Goal: Task Accomplishment & Management: Manage account settings

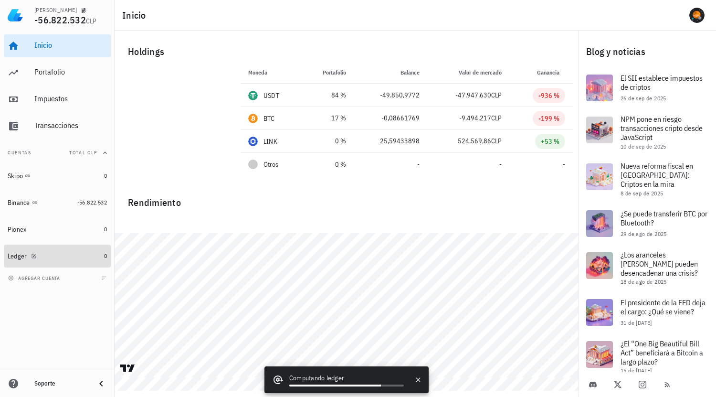
click at [44, 254] on div "Ledger" at bounding box center [54, 256] width 93 height 9
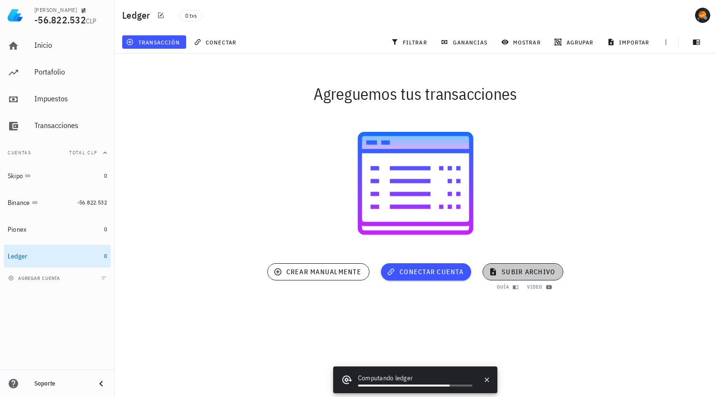
click at [509, 270] on span "subir archivo" at bounding box center [523, 271] width 64 height 9
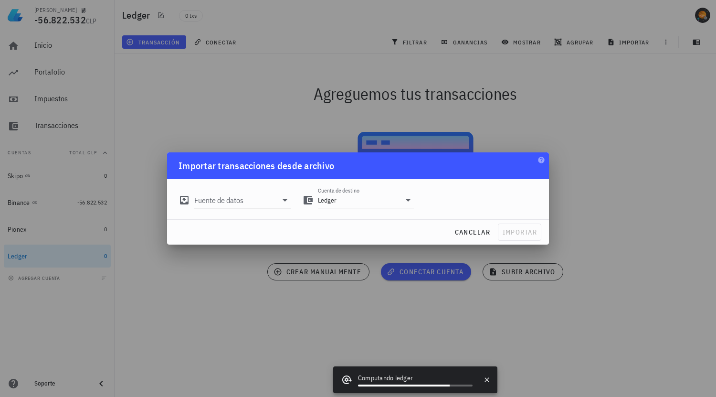
click at [255, 202] on input "Fuente de datos" at bounding box center [235, 199] width 83 height 15
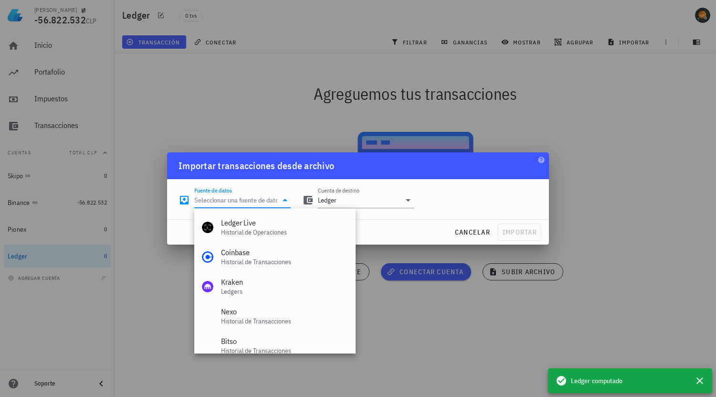
scroll to position [143, 0]
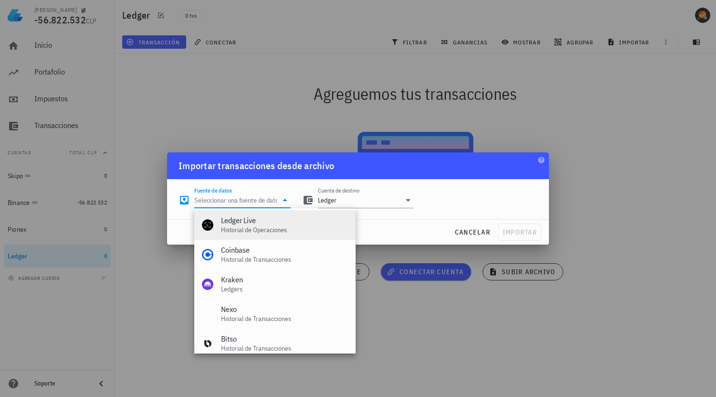
click at [275, 233] on div "Historial de Operaciones" at bounding box center [284, 230] width 127 height 8
type input "Ledger Live"
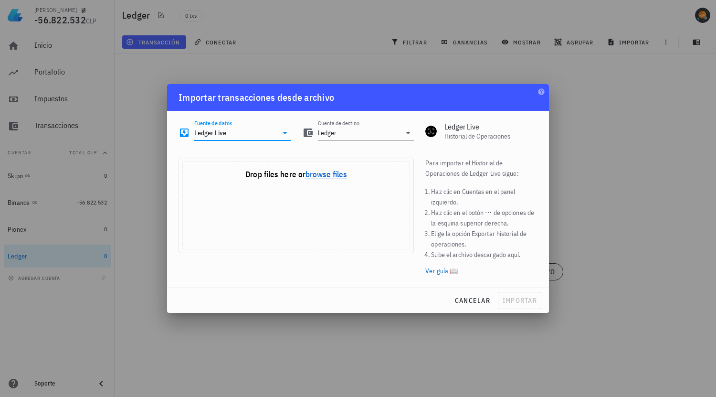
click at [335, 171] on button "browse files" at bounding box center [327, 174] width 42 height 9
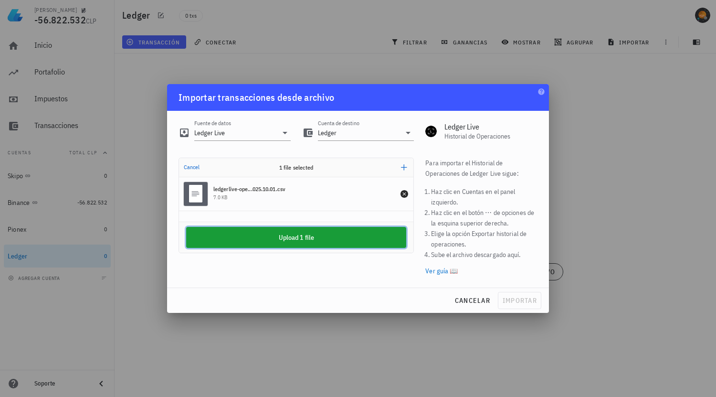
click at [309, 239] on button "Upload 1 file" at bounding box center [296, 237] width 220 height 21
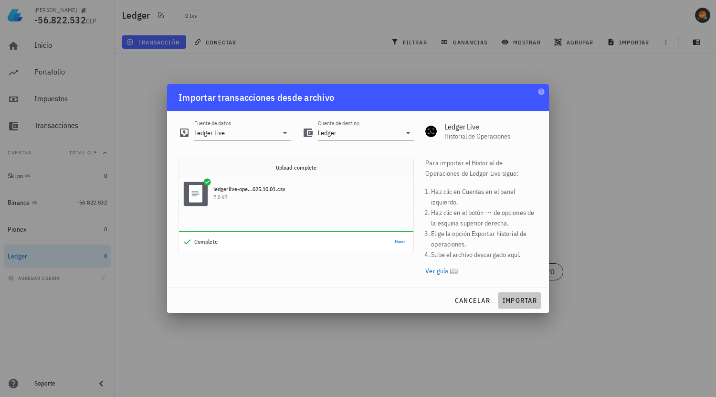
click at [520, 296] on button "importar" at bounding box center [519, 300] width 43 height 17
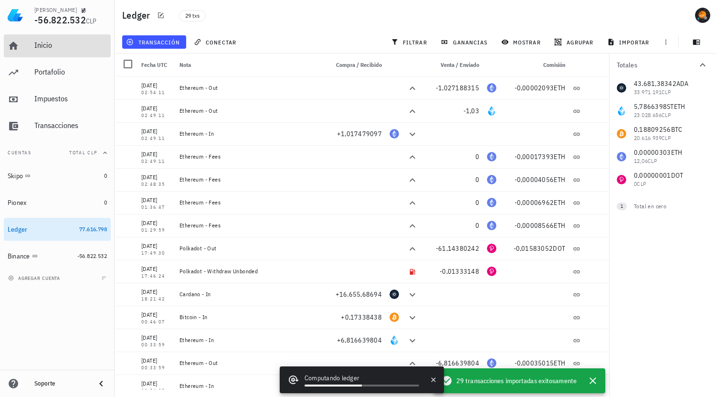
drag, startPoint x: 62, startPoint y: 42, endPoint x: 94, endPoint y: 53, distance: 33.2
click at [62, 42] on div "Inicio" at bounding box center [70, 45] width 73 height 9
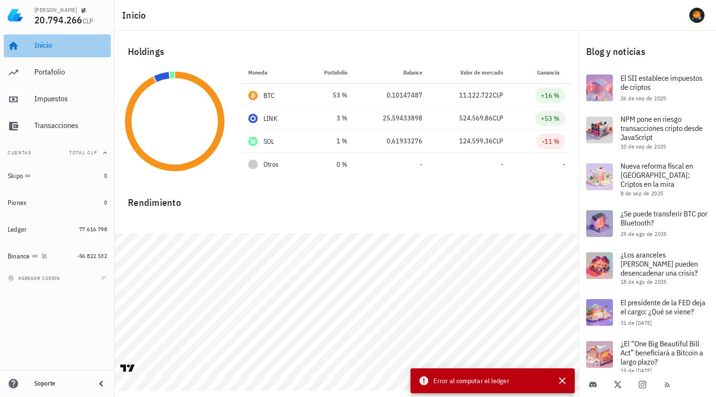
click at [57, 43] on div "Inicio" at bounding box center [70, 45] width 73 height 9
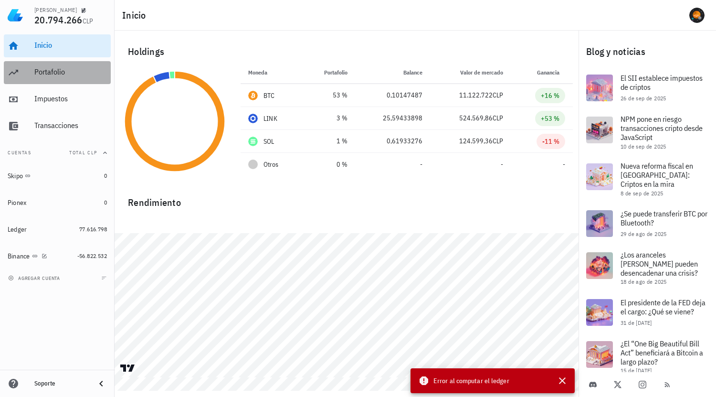
click at [56, 69] on div "Portafolio" at bounding box center [70, 71] width 73 height 9
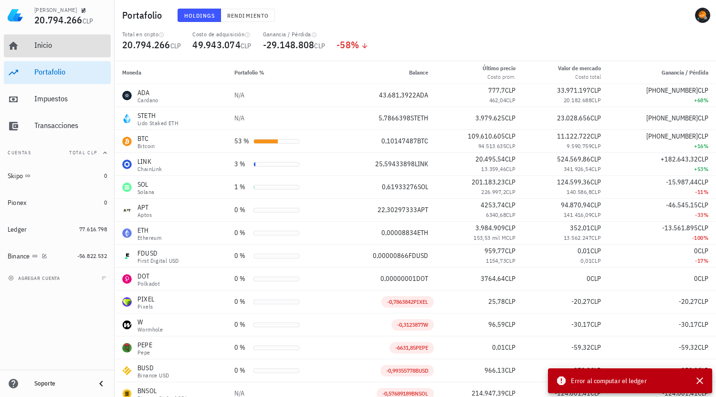
click at [57, 46] on div "Inicio" at bounding box center [70, 45] width 73 height 9
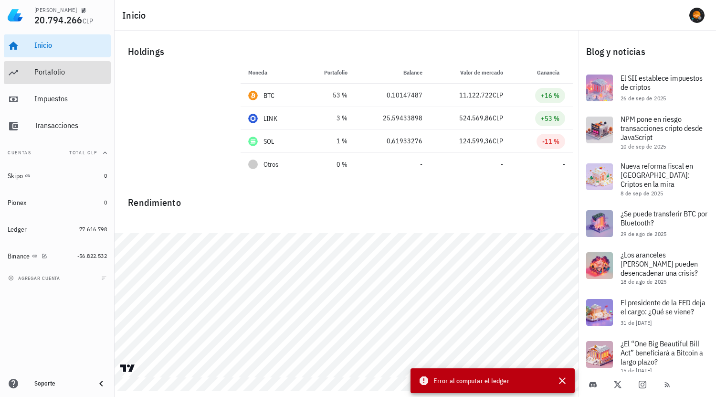
click at [71, 70] on div "Portafolio" at bounding box center [70, 71] width 73 height 9
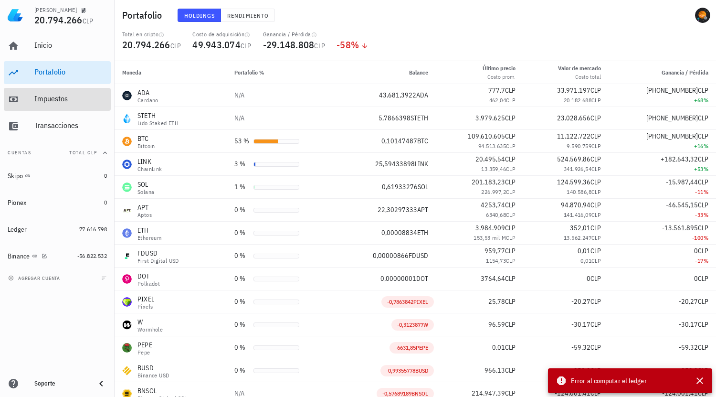
click at [68, 99] on div "Impuestos" at bounding box center [70, 98] width 73 height 9
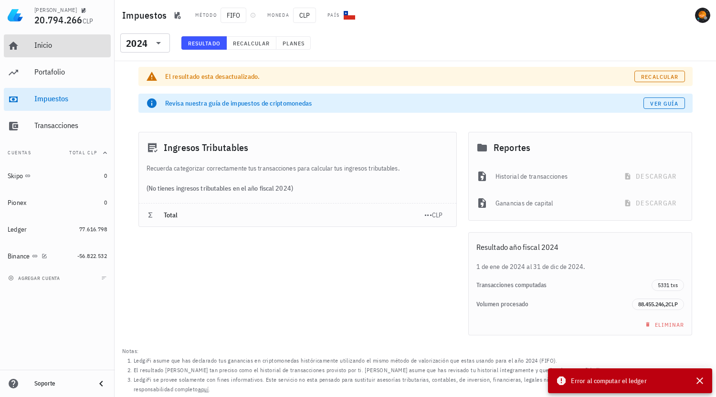
click at [71, 40] on div "Inicio" at bounding box center [70, 45] width 73 height 21
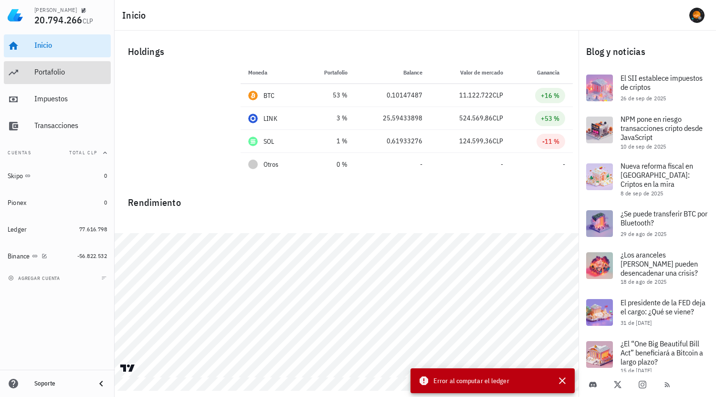
click at [65, 72] on div "Portafolio" at bounding box center [70, 71] width 73 height 9
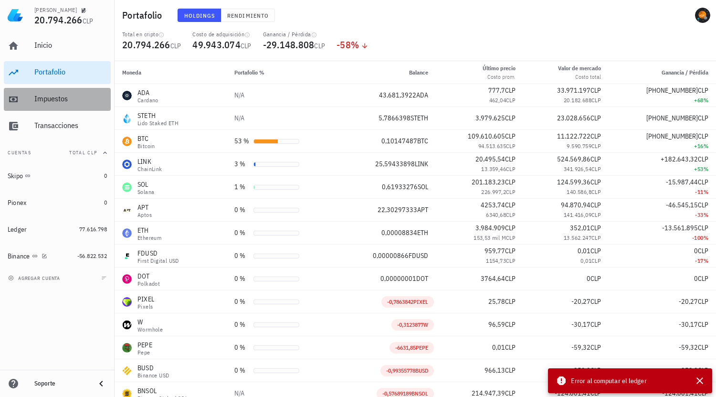
click at [63, 94] on div "Impuestos" at bounding box center [70, 98] width 73 height 9
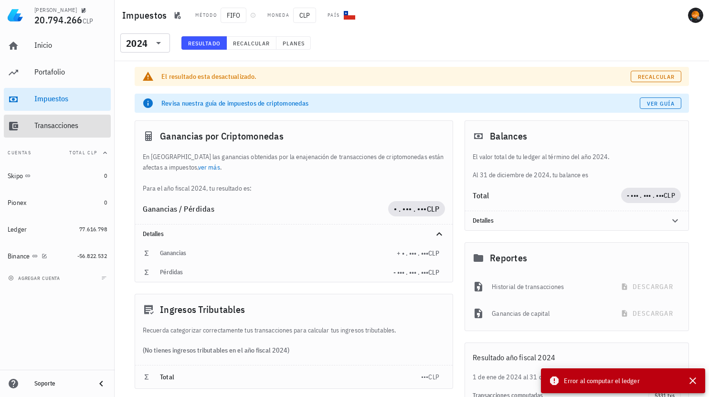
click at [75, 121] on div "Transacciones" at bounding box center [70, 125] width 73 height 9
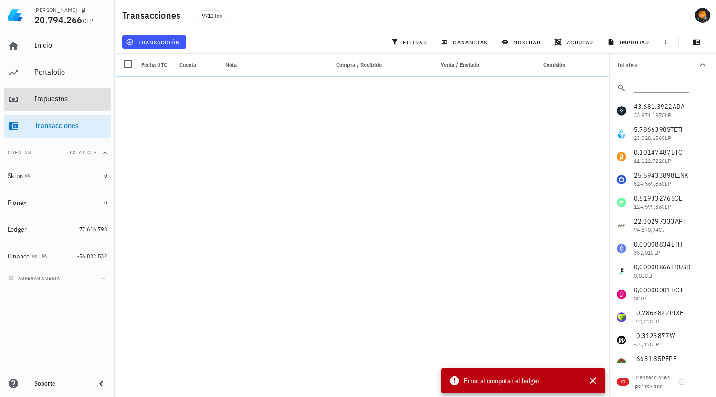
click at [73, 92] on div "Impuestos" at bounding box center [70, 98] width 73 height 21
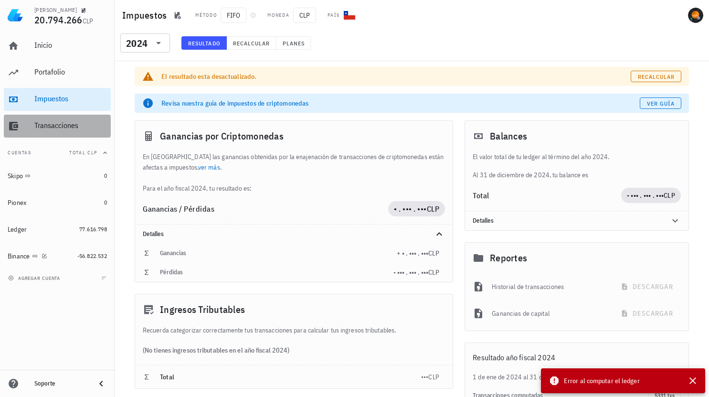
click at [71, 117] on div "Transacciones" at bounding box center [70, 125] width 73 height 21
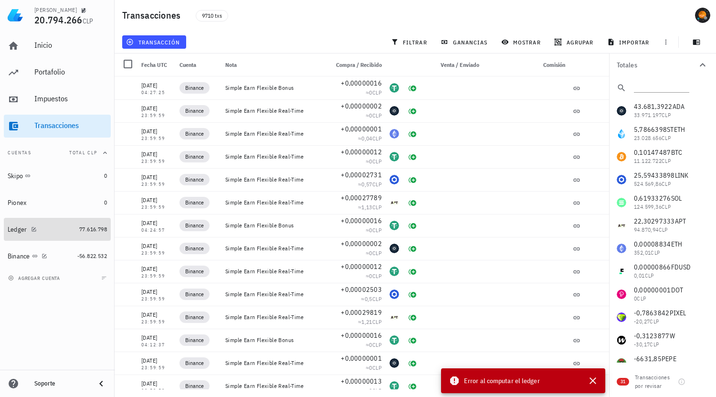
click at [77, 223] on link "Ledger 77.616.798" at bounding box center [57, 229] width 107 height 23
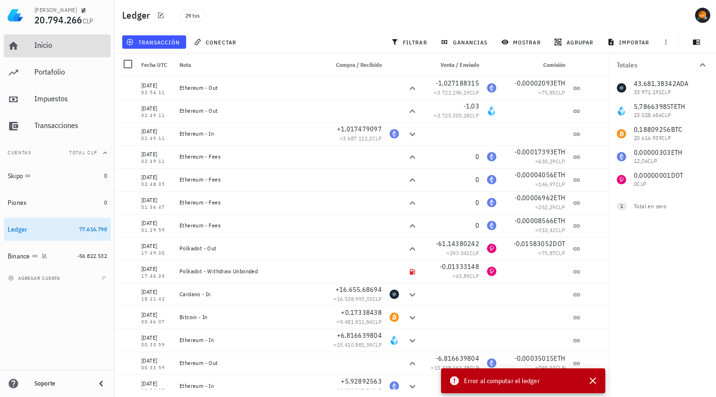
click at [48, 46] on div "Inicio" at bounding box center [70, 45] width 73 height 9
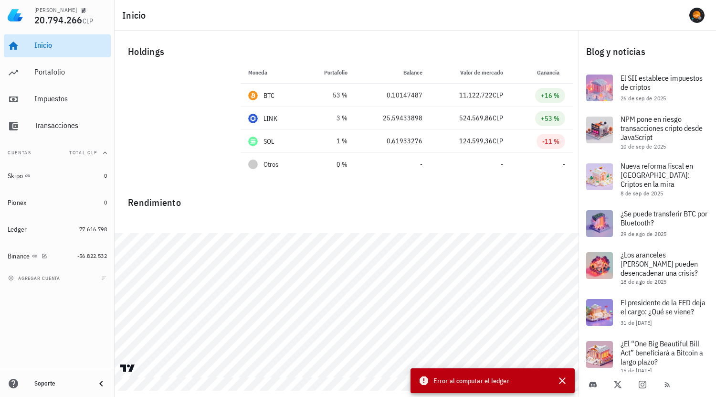
drag, startPoint x: 53, startPoint y: 47, endPoint x: 142, endPoint y: 53, distance: 90.0
click at [53, 47] on div "Inicio" at bounding box center [70, 45] width 73 height 9
click at [476, 377] on span "Error al computar el ledger" at bounding box center [472, 380] width 76 height 11
click at [562, 377] on icon "button" at bounding box center [562, 380] width 11 height 11
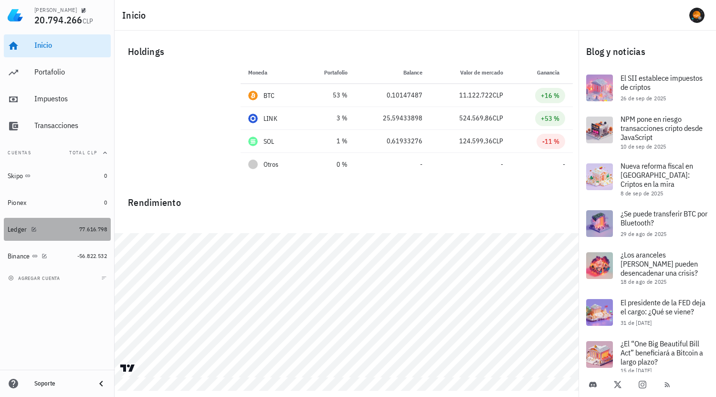
click at [43, 230] on div "Ledger" at bounding box center [42, 229] width 68 height 9
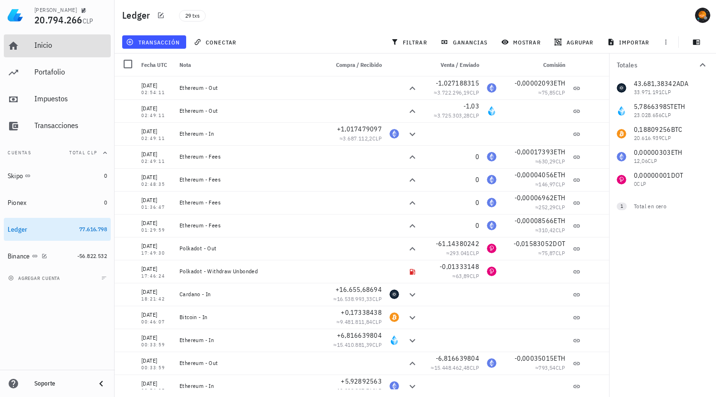
drag, startPoint x: 52, startPoint y: 47, endPoint x: 258, endPoint y: 59, distance: 206.6
click at [52, 47] on div "Inicio" at bounding box center [70, 45] width 73 height 9
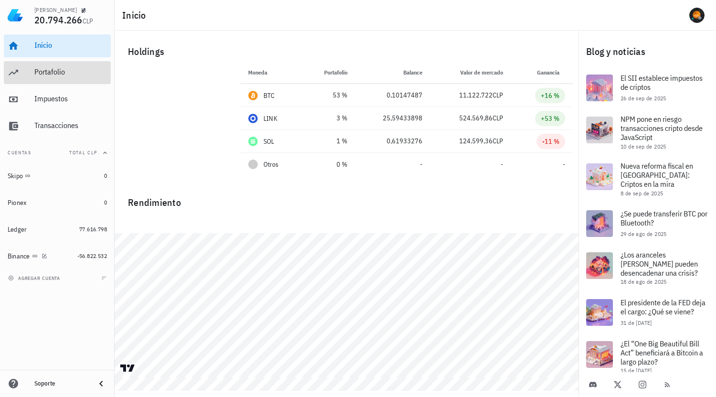
click at [66, 68] on div "Portafolio" at bounding box center [70, 71] width 73 height 9
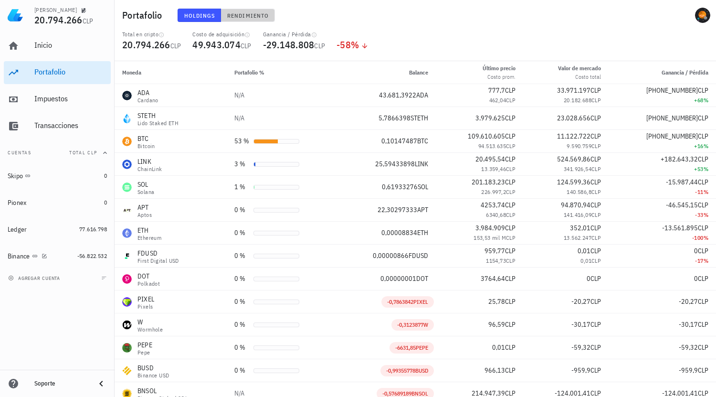
click at [251, 14] on span "Rendimiento" at bounding box center [248, 15] width 42 height 7
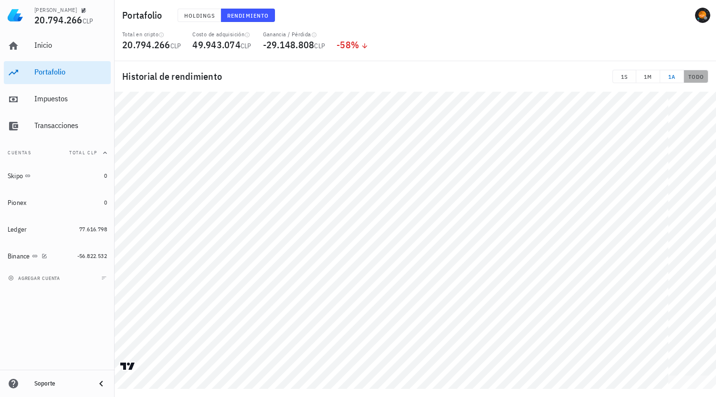
click at [701, 72] on button "TODO" at bounding box center [696, 76] width 24 height 13
click at [38, 199] on div "Pionex" at bounding box center [54, 202] width 93 height 9
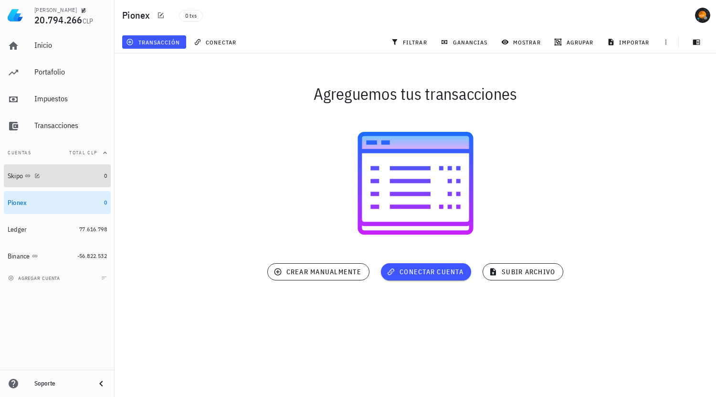
click at [66, 175] on div "Skipo" at bounding box center [54, 175] width 93 height 9
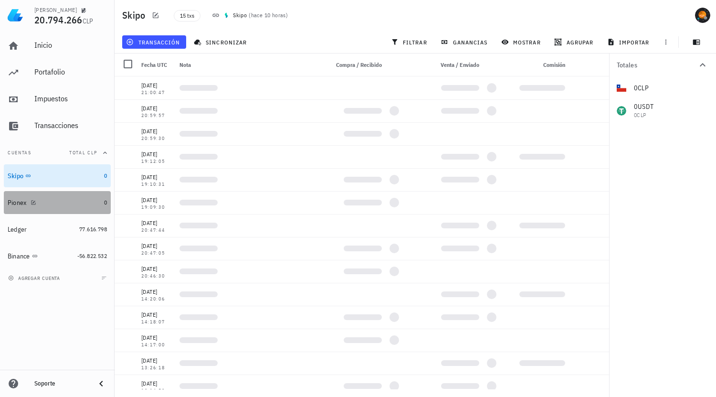
click at [64, 197] on div "Pionex" at bounding box center [54, 202] width 93 height 21
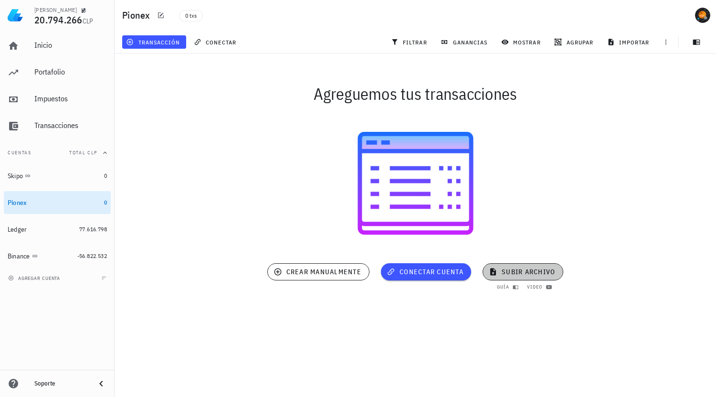
click at [526, 270] on span "subir archivo" at bounding box center [523, 271] width 64 height 9
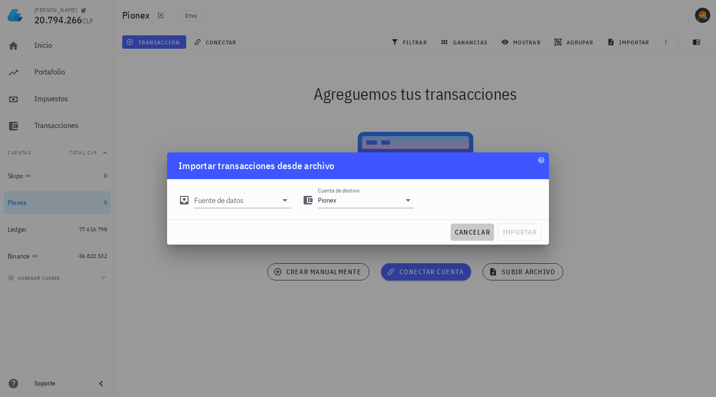
click at [476, 226] on button "cancelar" at bounding box center [472, 231] width 43 height 17
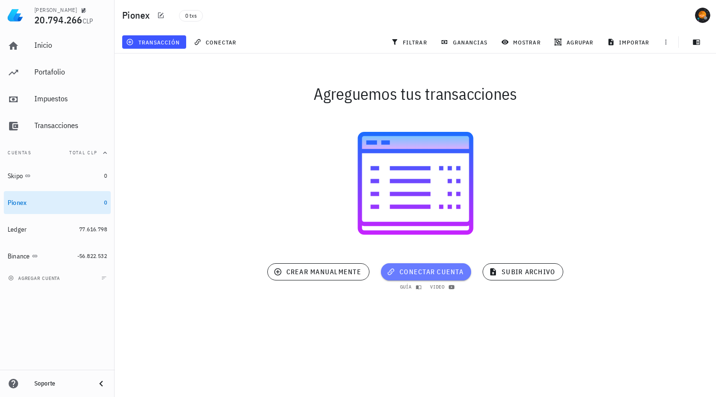
click at [445, 267] on span "conectar cuenta" at bounding box center [426, 271] width 75 height 9
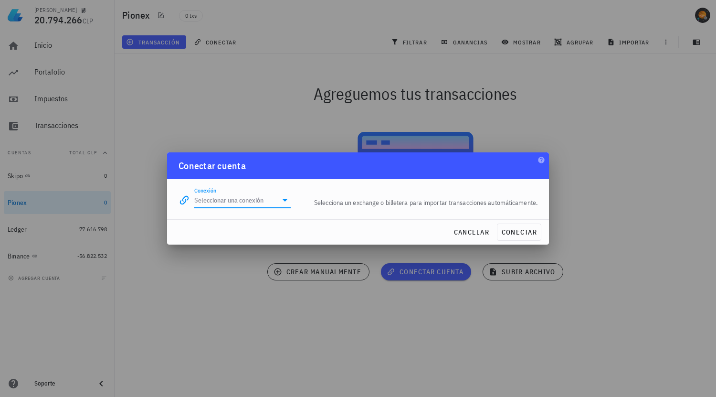
click at [260, 195] on input "Conexión" at bounding box center [235, 199] width 83 height 15
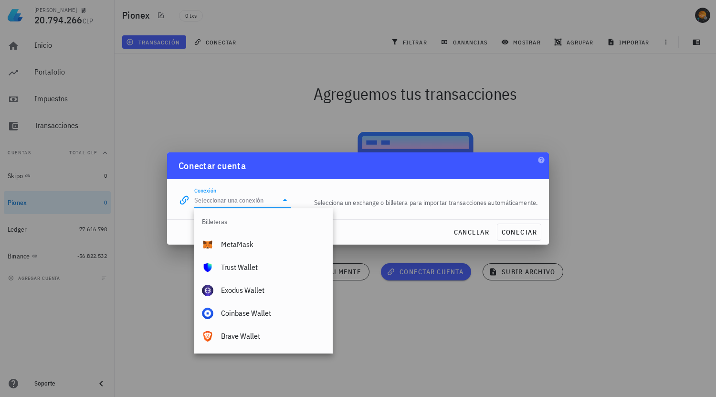
scroll to position [670, 0]
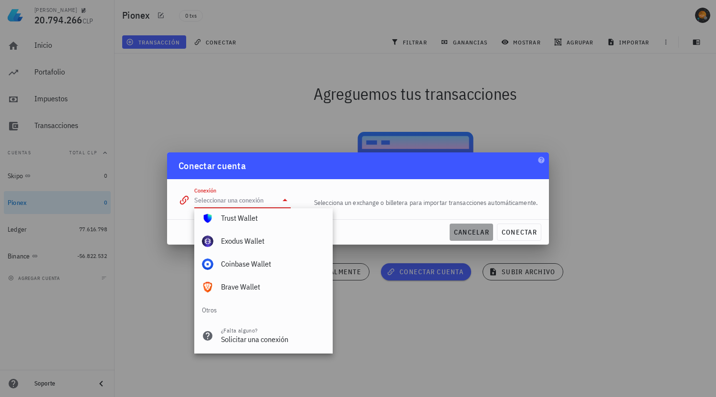
click at [474, 231] on span "cancelar" at bounding box center [472, 232] width 36 height 9
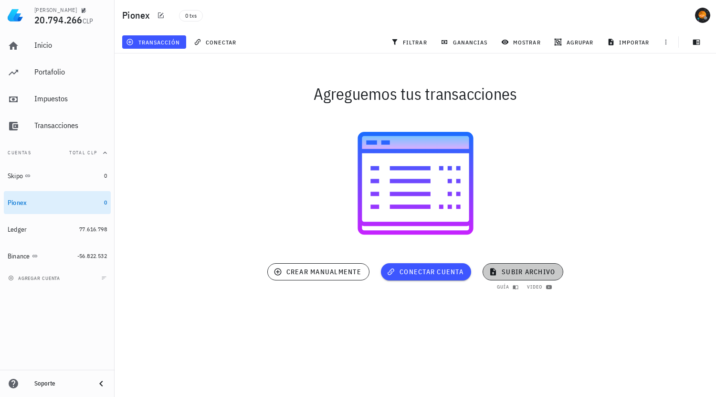
click at [528, 274] on span "subir archivo" at bounding box center [523, 271] width 64 height 9
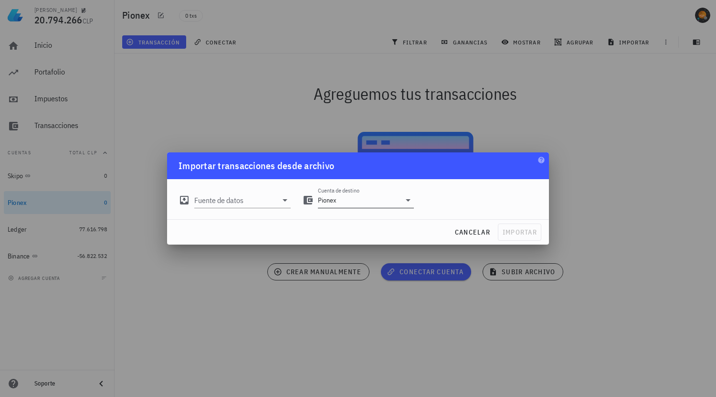
click at [390, 203] on input "Pionex" at bounding box center [359, 199] width 83 height 15
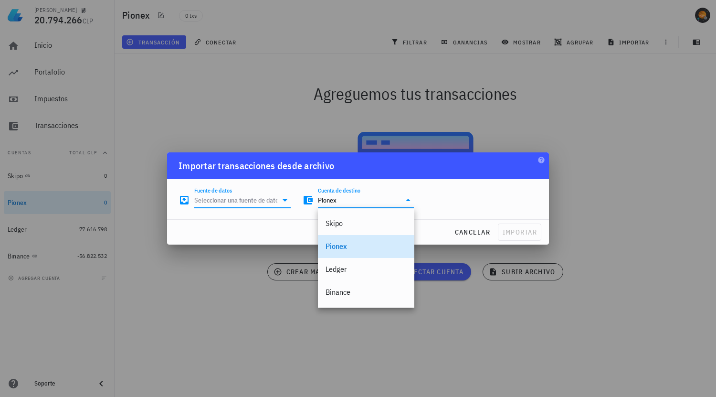
click at [262, 205] on input "Fuente de datos" at bounding box center [235, 199] width 83 height 15
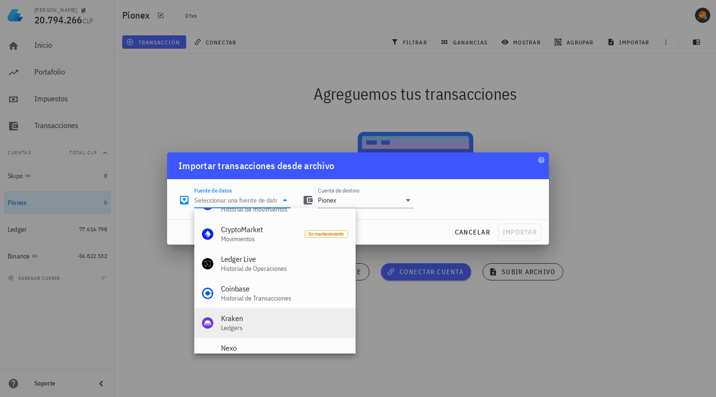
scroll to position [191, 0]
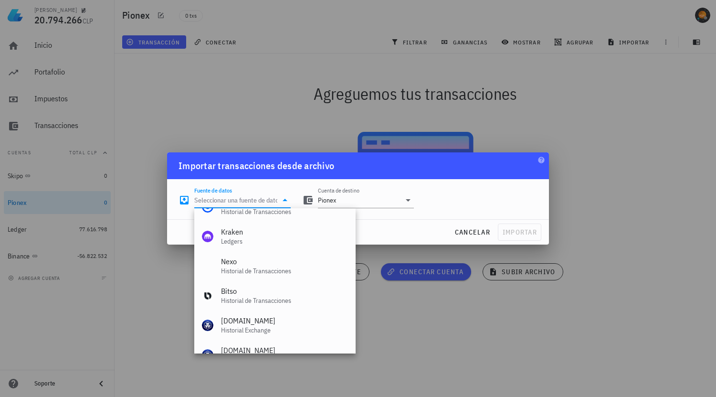
click at [404, 221] on div "cancelar importar" at bounding box center [358, 232] width 382 height 25
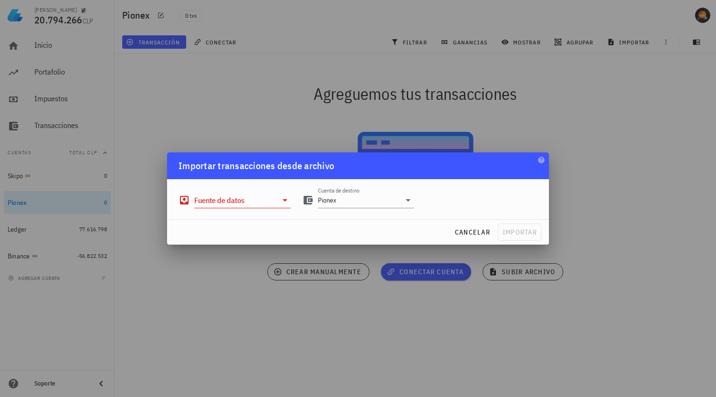
click at [250, 197] on input "Fuente de datos" at bounding box center [235, 199] width 83 height 15
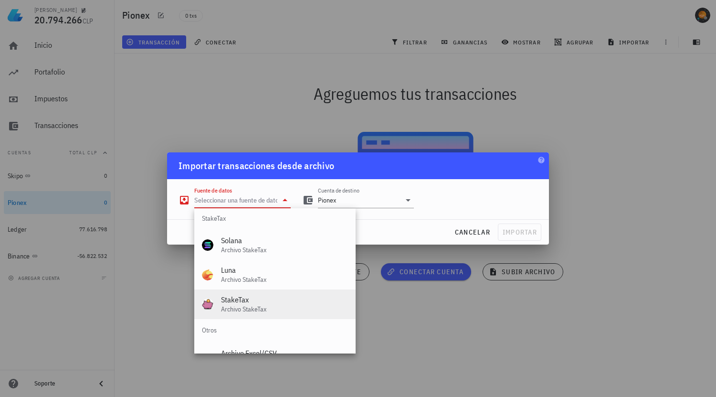
scroll to position [398, 0]
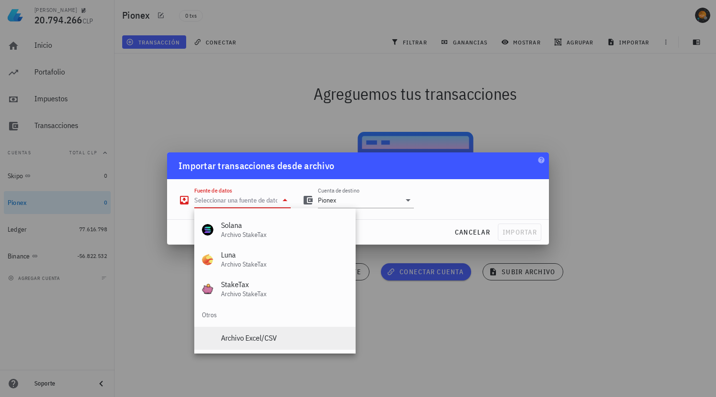
click at [258, 334] on div "Archivo Excel/CSV" at bounding box center [284, 337] width 127 height 9
type input "Archivo Excel/CSV"
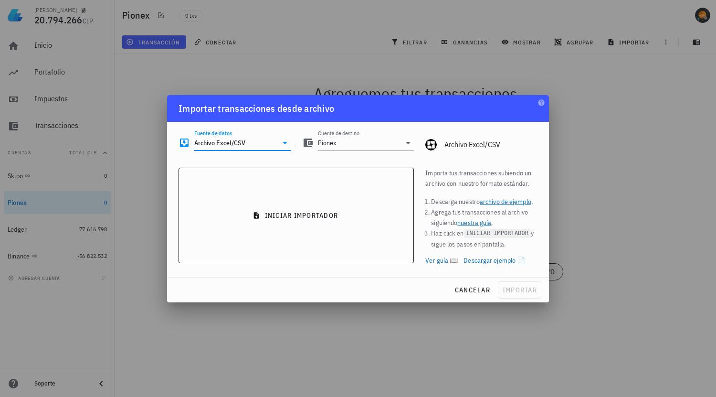
click at [506, 200] on link "archivo de ejemplo" at bounding box center [506, 201] width 52 height 9
click at [474, 286] on span "cancelar" at bounding box center [473, 290] width 36 height 9
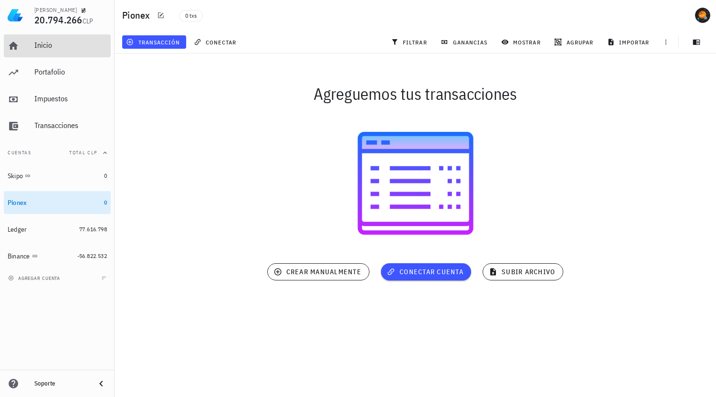
click at [46, 39] on div "Inicio" at bounding box center [70, 45] width 73 height 21
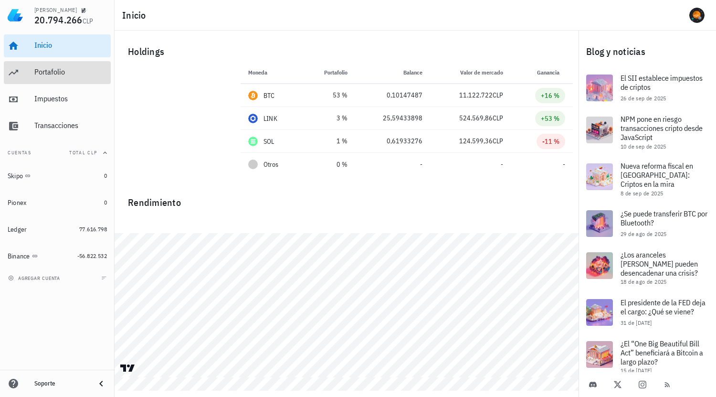
click at [66, 64] on div "Portafolio" at bounding box center [70, 72] width 73 height 21
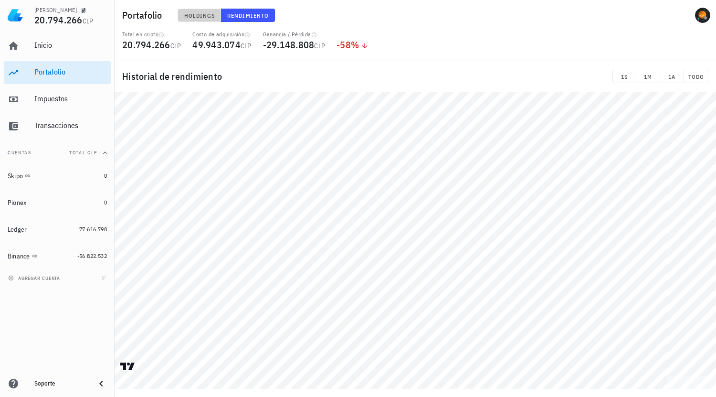
click at [203, 19] on span "Holdings" at bounding box center [200, 15] width 32 height 7
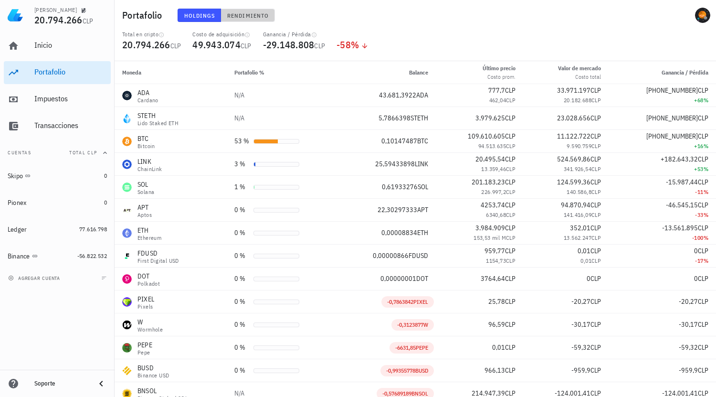
click at [238, 17] on span "Rendimiento" at bounding box center [248, 15] width 42 height 7
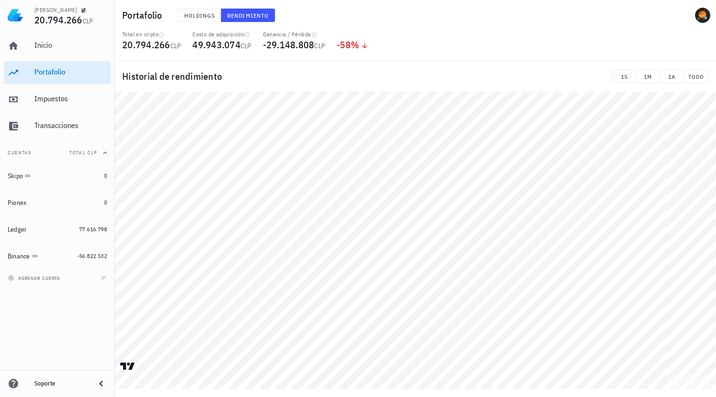
click at [224, 31] on div "Costo de adquisición" at bounding box center [221, 35] width 59 height 8
click at [193, 38] on div at bounding box center [193, 38] width 0 height 0
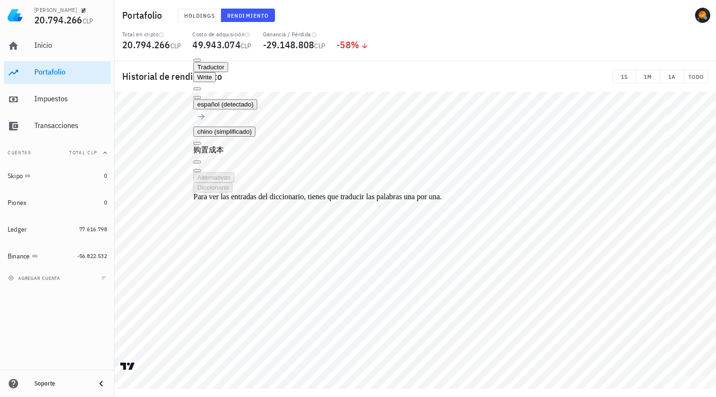
click at [201, 96] on button at bounding box center [197, 97] width 8 height 3
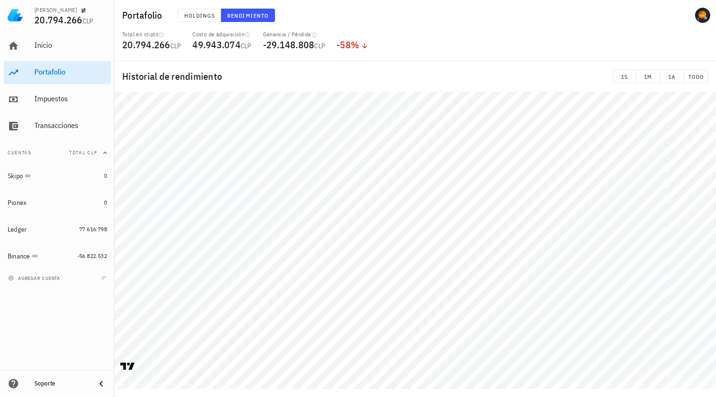
click at [450, 48] on div "Total en cripto 20.794.266 CLP Costo de adquisición 49.943.074 CLP Ganancia / P…" at bounding box center [416, 46] width 598 height 31
click at [232, 32] on div "Costo de adquisición" at bounding box center [221, 35] width 59 height 8
click at [435, 56] on div "Total en cripto 20.794.266 CLP Costo de adquisición 49.943.074 CLP Ganancia / P…" at bounding box center [416, 46] width 598 height 31
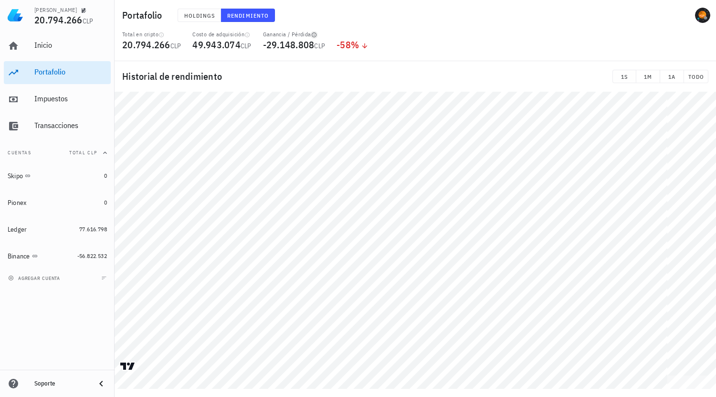
click at [316, 34] on icon "button" at bounding box center [314, 35] width 6 height 6
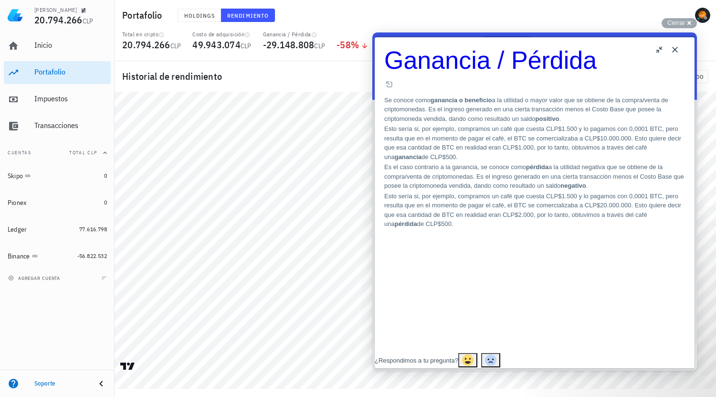
click at [674, 53] on button "Close" at bounding box center [675, 49] width 15 height 15
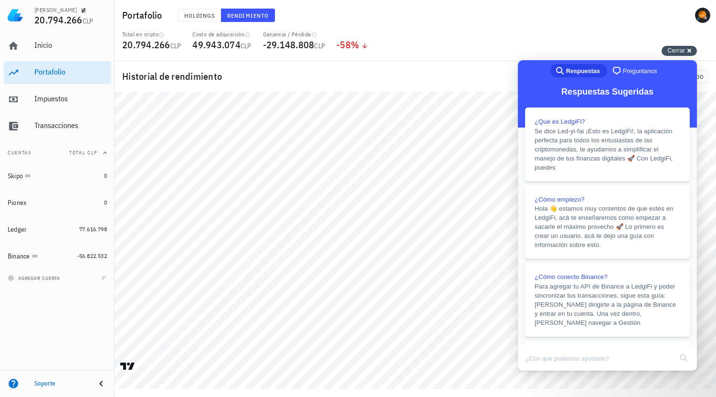
click at [689, 52] on div "Cerrar cross-small" at bounding box center [679, 51] width 35 height 10
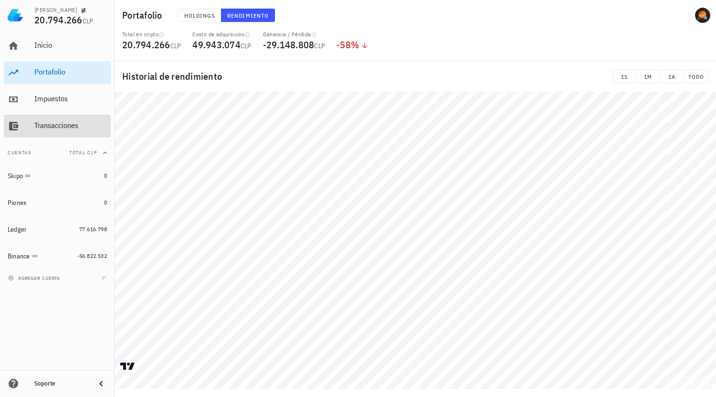
click at [70, 125] on div "Transacciones" at bounding box center [70, 125] width 73 height 9
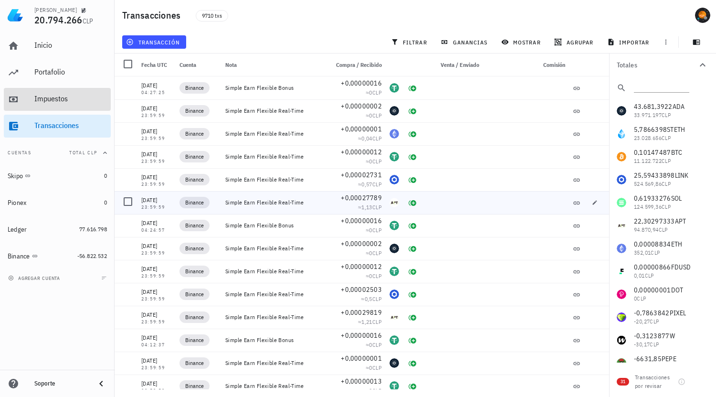
click at [70, 97] on div "Impuestos" at bounding box center [70, 98] width 73 height 9
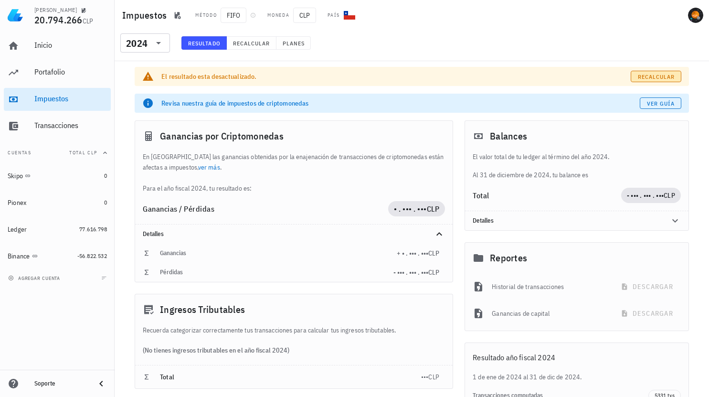
click at [657, 76] on span "Recalcular" at bounding box center [656, 76] width 38 height 7
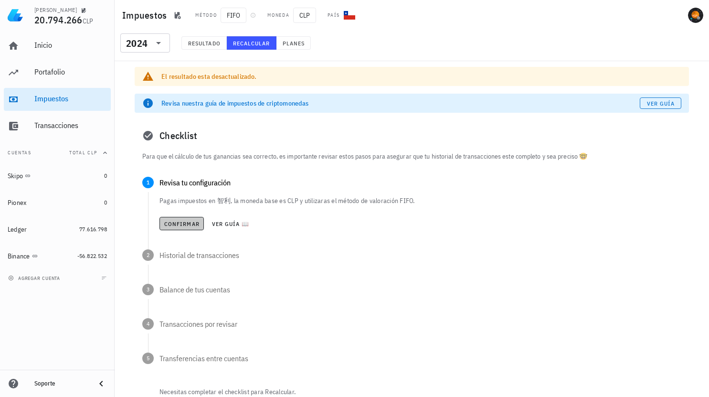
click at [173, 222] on span "Confirmar" at bounding box center [182, 223] width 36 height 7
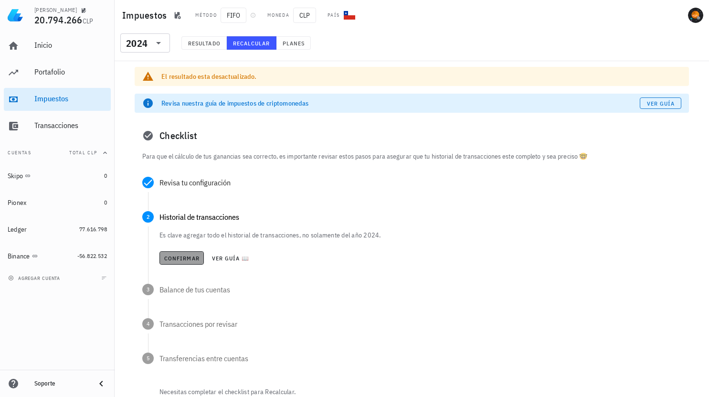
click at [184, 257] on span "Confirmar" at bounding box center [182, 258] width 36 height 7
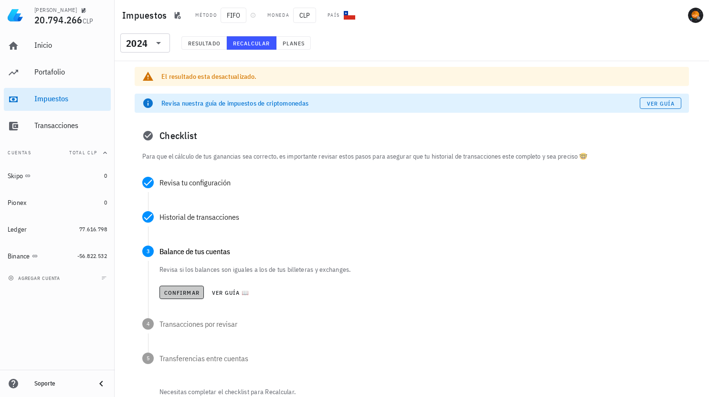
click at [181, 292] on span "Confirmar" at bounding box center [182, 292] width 36 height 7
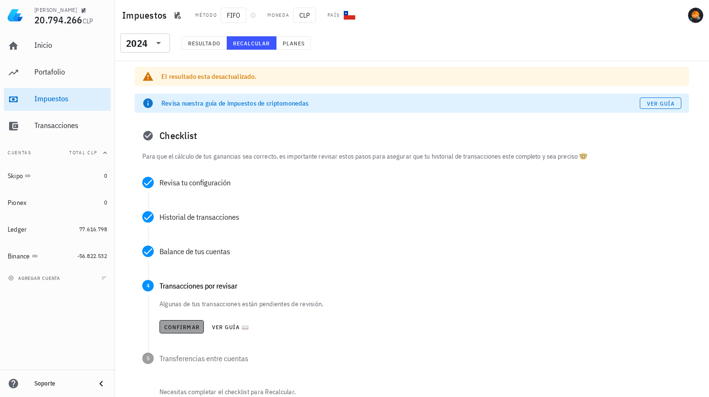
click at [186, 326] on span "Confirmar" at bounding box center [182, 326] width 36 height 7
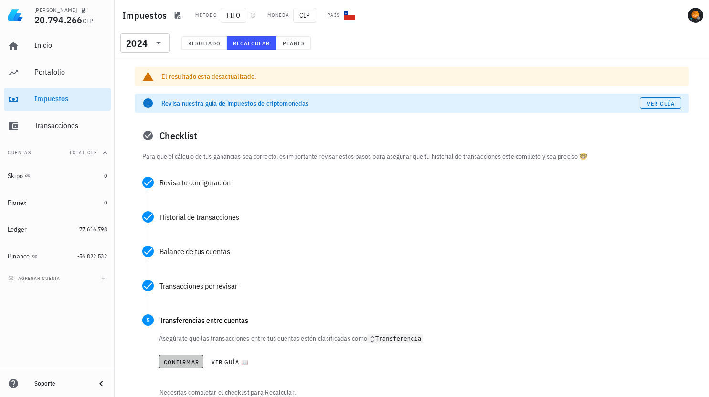
click at [184, 356] on button "Confirmar" at bounding box center [181, 361] width 44 height 13
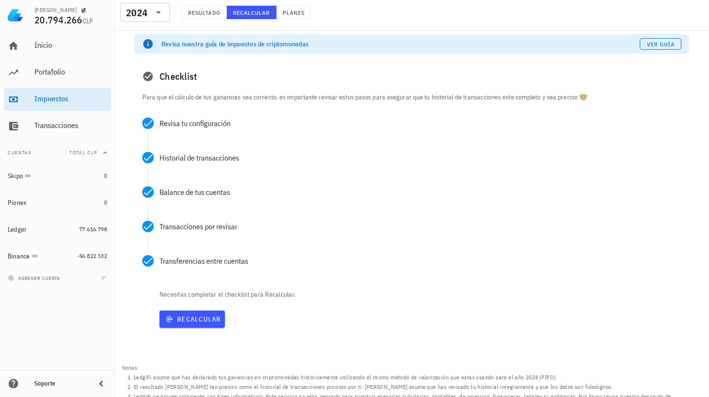
scroll to position [76, 0]
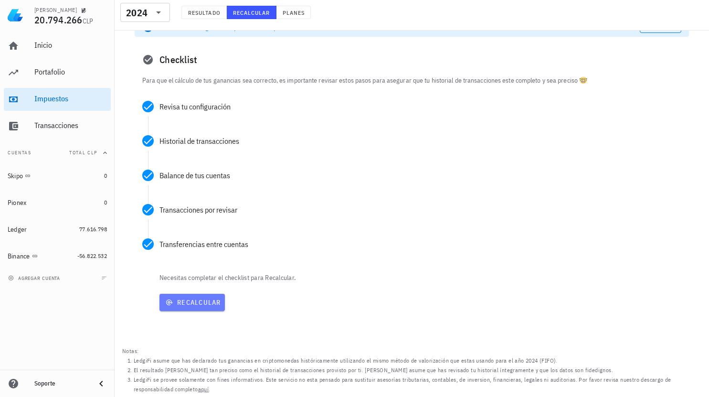
click at [200, 301] on span "Recalcular" at bounding box center [192, 302] width 58 height 9
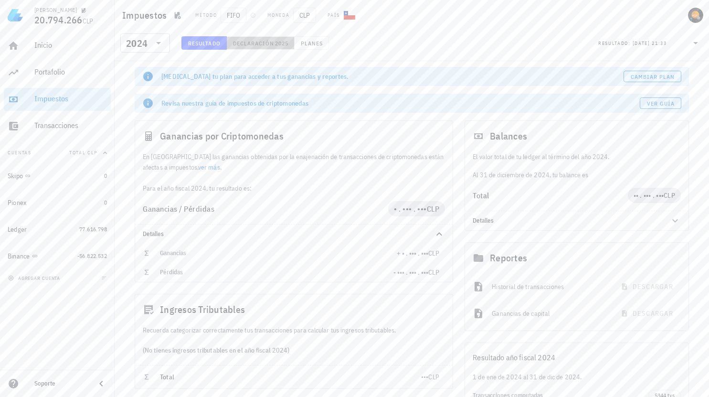
click at [272, 43] on span "Declaración" at bounding box center [254, 43] width 42 height 7
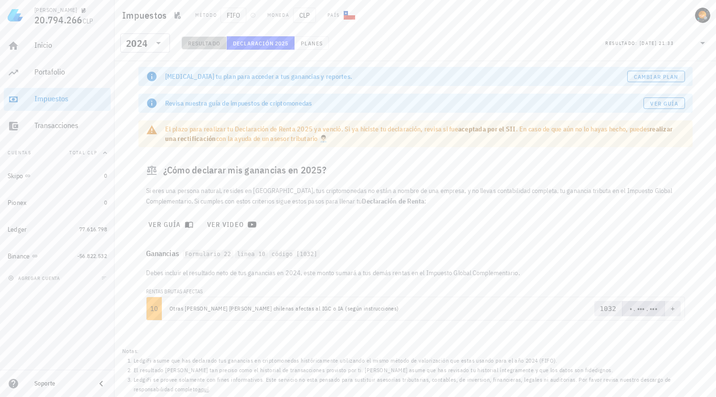
click at [212, 44] on span "Resultado" at bounding box center [204, 43] width 33 height 7
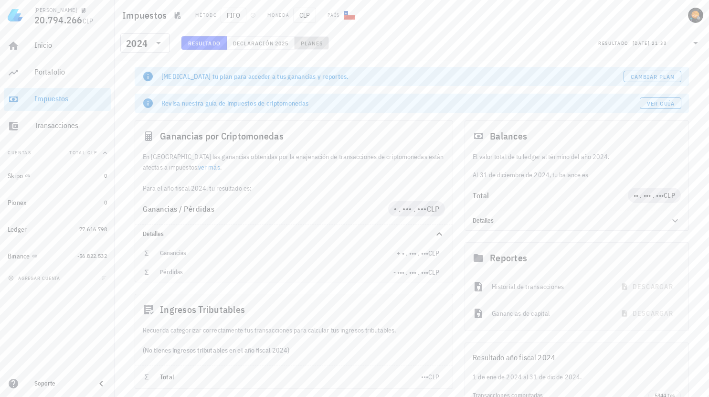
click at [308, 43] on span "Planes" at bounding box center [311, 43] width 23 height 7
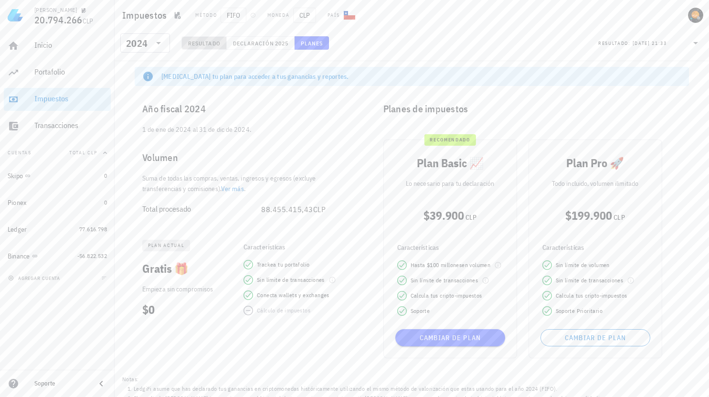
click at [192, 43] on span "Resultado" at bounding box center [204, 43] width 33 height 7
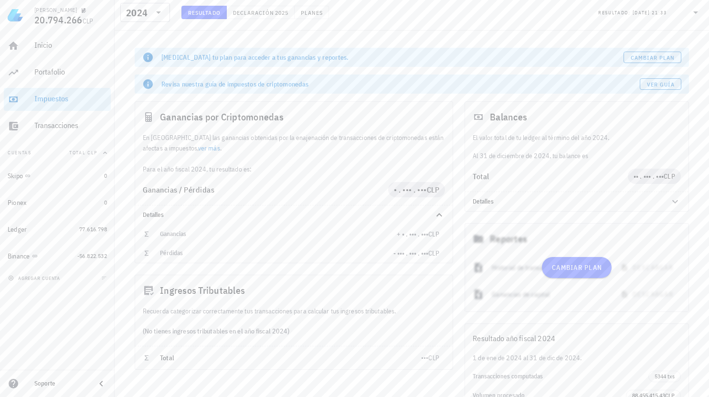
scroll to position [96, 0]
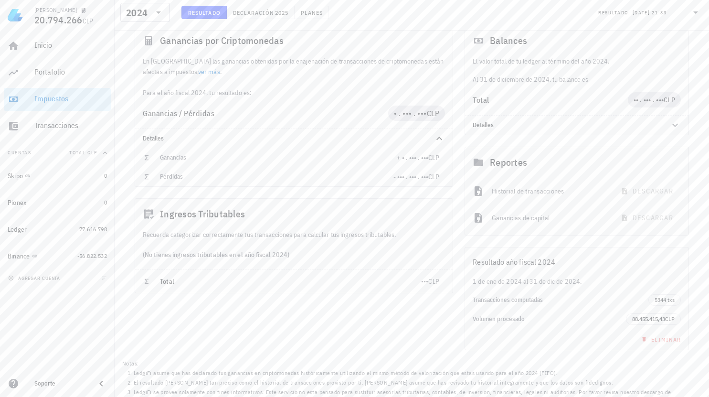
click at [539, 260] on div "Resultado año fiscal 2024" at bounding box center [576, 261] width 223 height 29
click at [615, 268] on div "Resultado año fiscal 2024" at bounding box center [576, 261] width 223 height 29
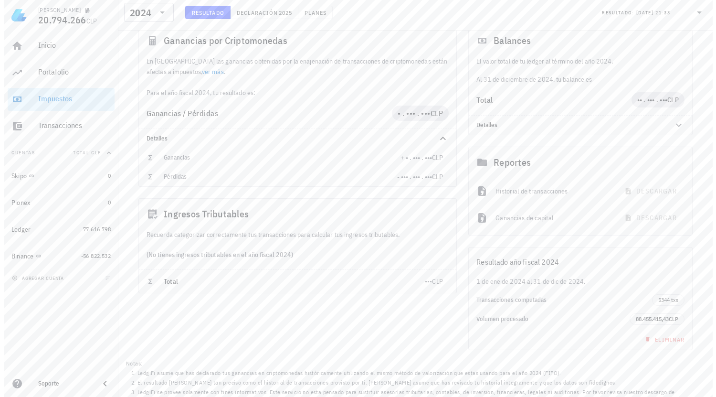
scroll to position [0, 0]
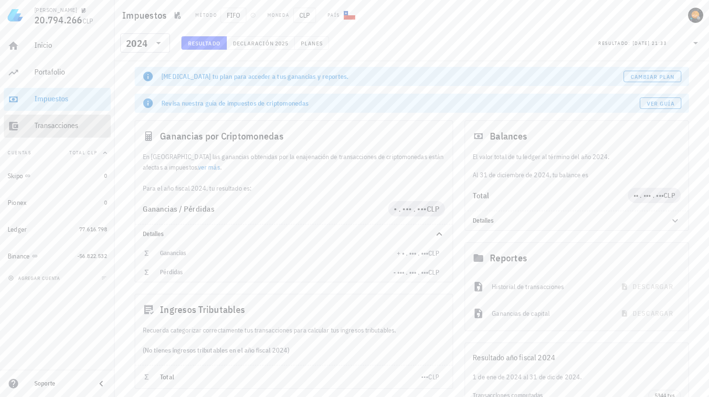
click at [66, 125] on div "Transacciones" at bounding box center [70, 125] width 73 height 9
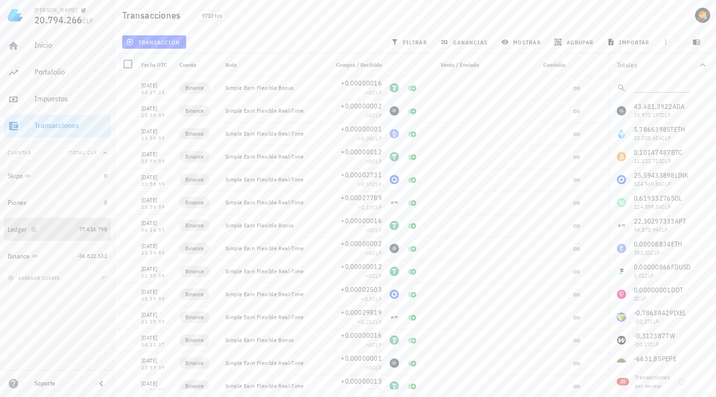
click at [74, 226] on div "Ledger" at bounding box center [42, 229] width 68 height 9
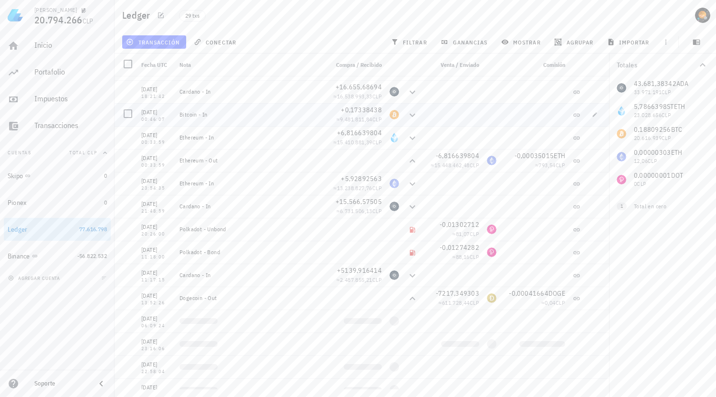
scroll to position [191, 0]
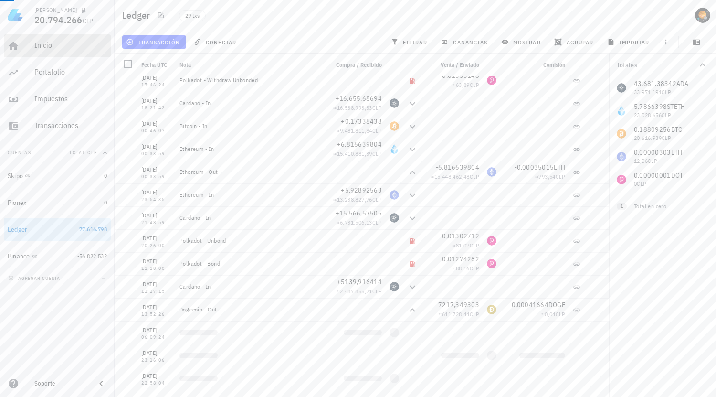
click at [52, 43] on div "Inicio" at bounding box center [70, 45] width 73 height 9
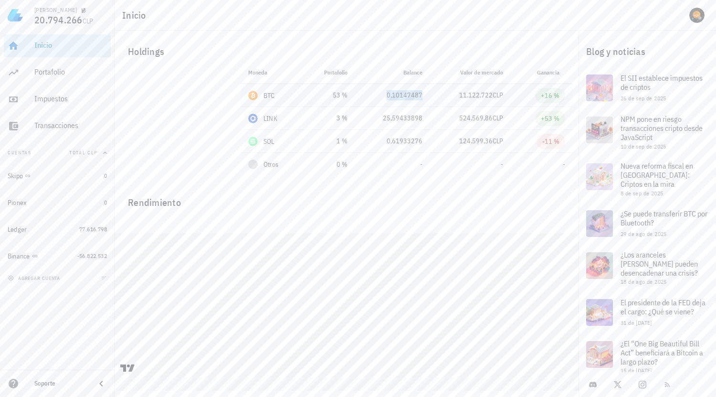
click at [422, 95] on div "0,10147487" at bounding box center [393, 95] width 60 height 10
click at [389, 93] on div "0,10147487" at bounding box center [393, 95] width 60 height 10
click at [551, 117] on div "+53 %" at bounding box center [550, 119] width 19 height 10
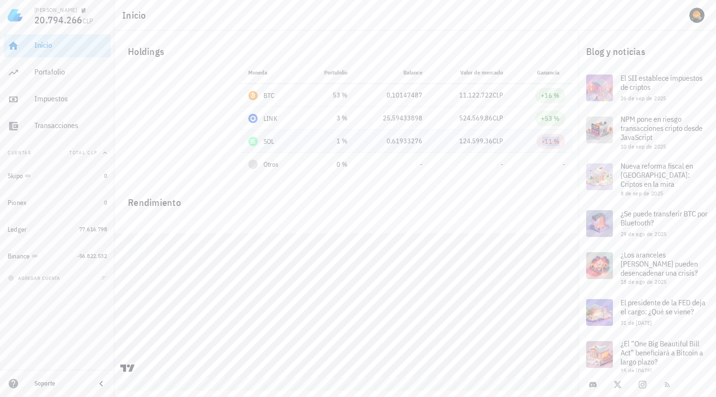
click at [548, 140] on div "-11 %" at bounding box center [550, 142] width 17 height 10
click at [532, 181] on div "Moneda Portafolio Precio Balance Valor [PERSON_NAME] Ganancia BTC 53 % 109.610.…" at bounding box center [407, 121] width 344 height 120
click at [423, 20] on div "Inicio" at bounding box center [416, 15] width 602 height 31
click at [61, 70] on div "Portafolio" at bounding box center [70, 71] width 73 height 9
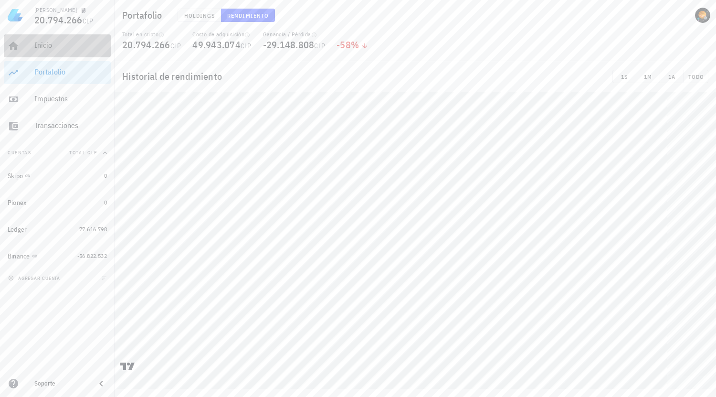
click at [62, 39] on div "Inicio" at bounding box center [70, 45] width 73 height 21
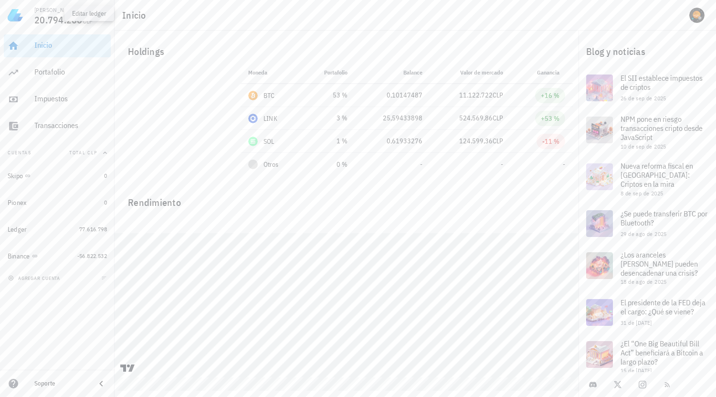
click at [82, 10] on icon "button" at bounding box center [84, 10] width 5 height 5
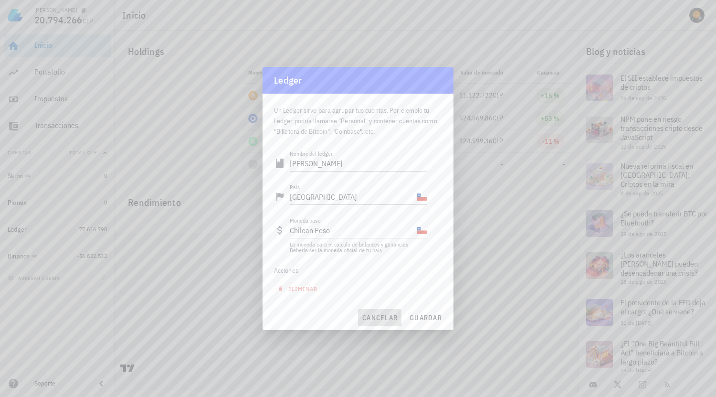
click at [378, 312] on button "cancelar" at bounding box center [379, 317] width 43 height 17
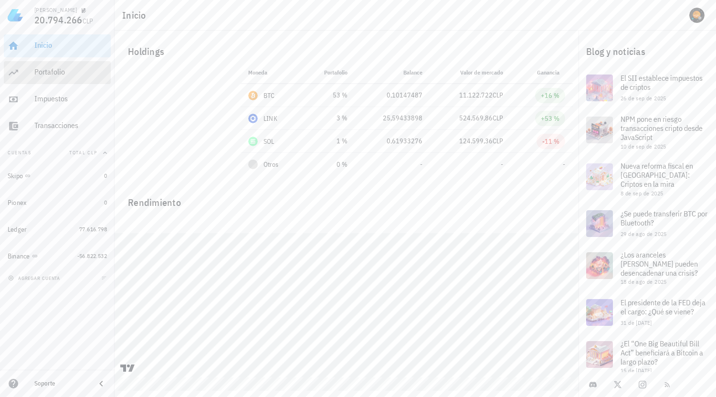
click at [43, 71] on div "Portafolio" at bounding box center [70, 71] width 73 height 9
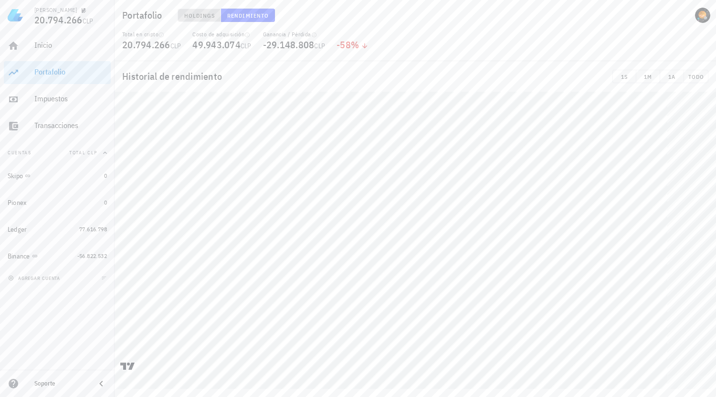
click at [205, 12] on span "Holdings" at bounding box center [200, 15] width 32 height 7
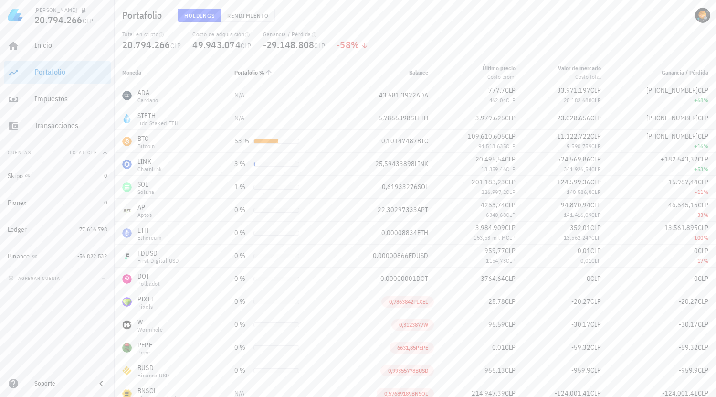
click at [259, 70] on span "Portafolio %" at bounding box center [249, 72] width 30 height 7
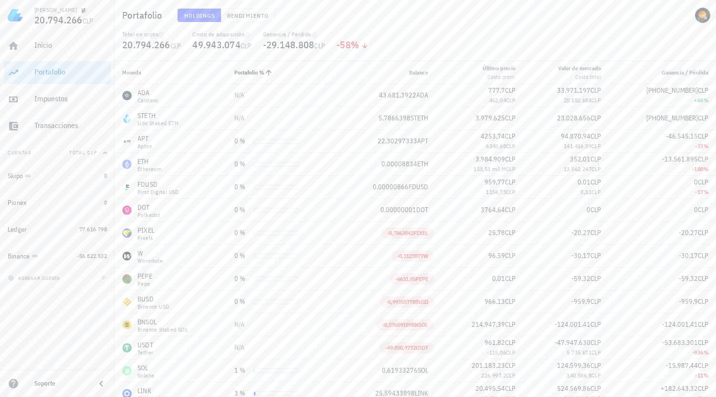
click at [259, 70] on span "Portafolio %" at bounding box center [249, 72] width 30 height 7
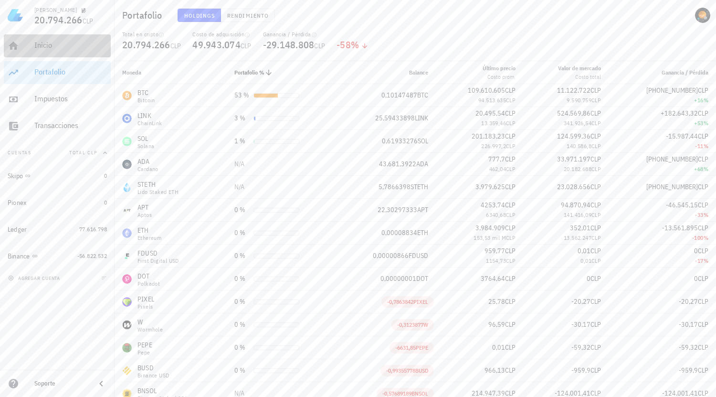
click at [41, 53] on div "Inicio" at bounding box center [70, 45] width 73 height 21
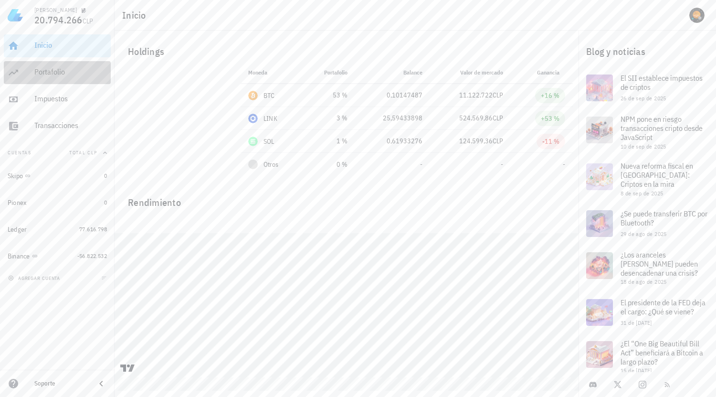
click at [54, 77] on div "Portafolio" at bounding box center [70, 72] width 73 height 21
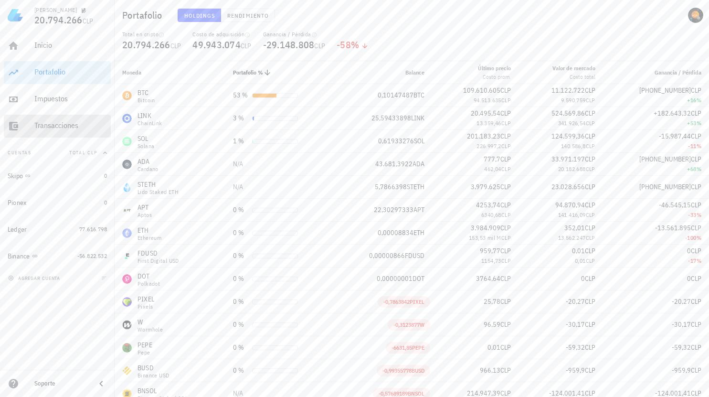
click at [59, 124] on div "Transacciones" at bounding box center [70, 125] width 73 height 9
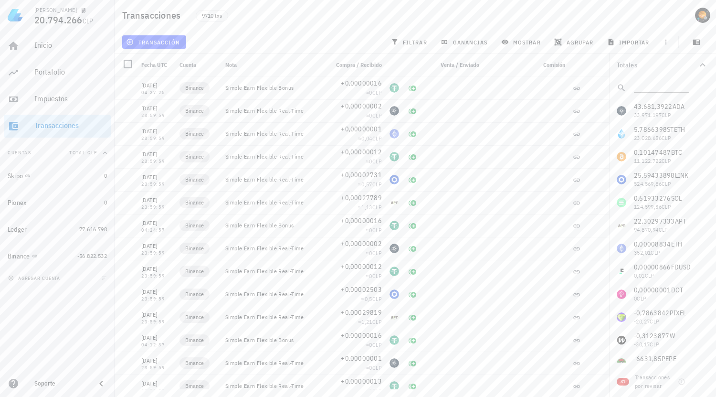
click at [658, 109] on div "43.681,3922 ADA 33.971.197 CLP 5,7866398 STETH 23.028.656 CLP 0,10147487 BTC 11…" at bounding box center [662, 271] width 107 height 344
drag, startPoint x: 74, startPoint y: 226, endPoint x: 87, endPoint y: 221, distance: 14.4
click at [74, 226] on link "Ledger 77.616.798" at bounding box center [57, 229] width 107 height 23
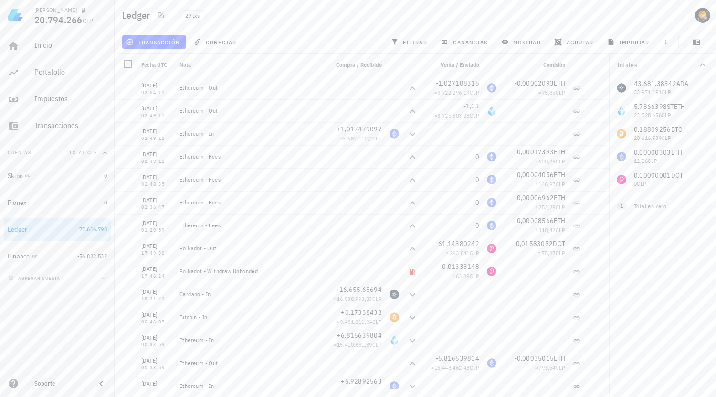
click at [675, 83] on div "43.681,38342 ADA 33.971.191 CLP 5,7866398 STETH 23.028.656 CLP 0,18809256 BTC 2…" at bounding box center [662, 133] width 107 height 115
click at [698, 67] on icon "button" at bounding box center [702, 64] width 11 height 11
click at [701, 64] on icon "button" at bounding box center [703, 65] width 6 height 3
click at [665, 89] on div "43.681,38342 ADA 33.971.191 CLP 5,7866398 STETH 23.028.656 CLP 0,18809256 BTC 2…" at bounding box center [662, 133] width 107 height 115
click at [624, 85] on div "43.681,38342 ADA 33.971.191 CLP 5,7866398 STETH 23.028.656 CLP 0,18809256 BTC 2…" at bounding box center [662, 133] width 107 height 115
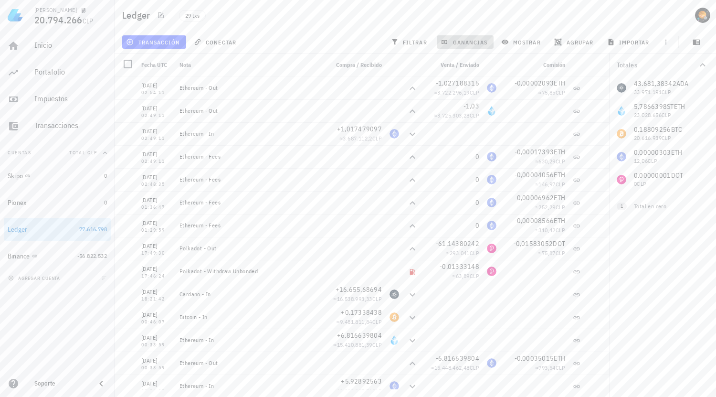
click at [478, 42] on span "ganancias" at bounding box center [465, 42] width 45 height 8
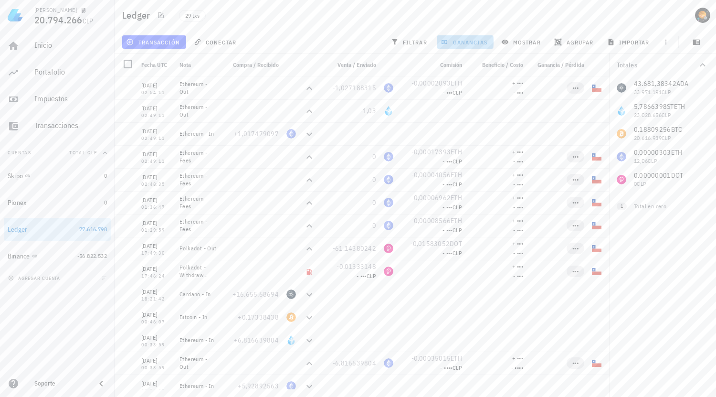
click at [462, 42] on span "ganancias" at bounding box center [465, 42] width 45 height 8
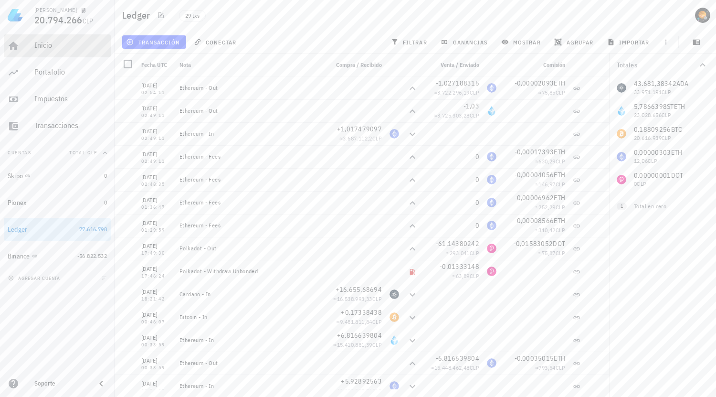
drag, startPoint x: 40, startPoint y: 44, endPoint x: 107, endPoint y: 53, distance: 67.9
click at [40, 43] on div "Inicio" at bounding box center [70, 45] width 73 height 9
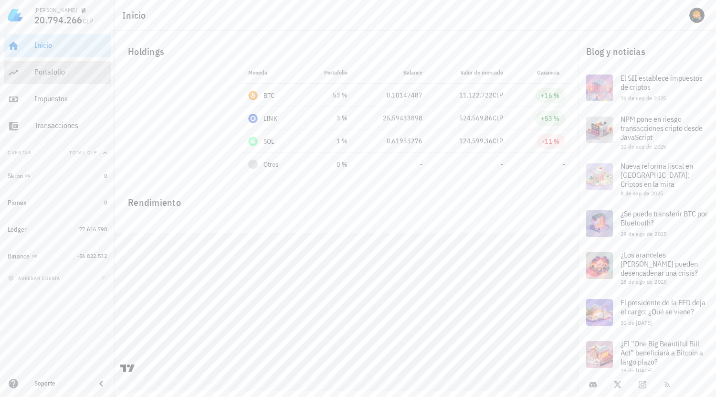
click at [44, 78] on div "Portafolio" at bounding box center [70, 72] width 73 height 21
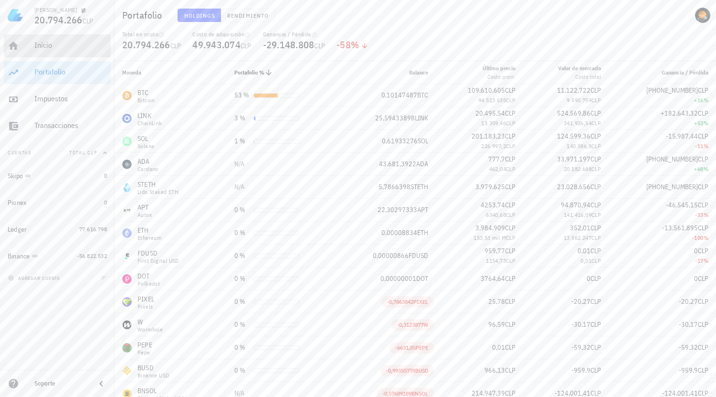
click at [59, 49] on div "Inicio" at bounding box center [70, 45] width 73 height 9
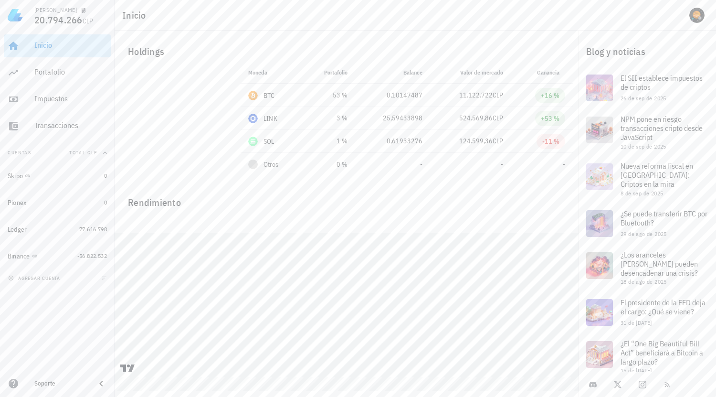
click at [62, 40] on div "Inicio" at bounding box center [70, 45] width 73 height 21
click at [52, 67] on div "Portafolio" at bounding box center [70, 72] width 73 height 21
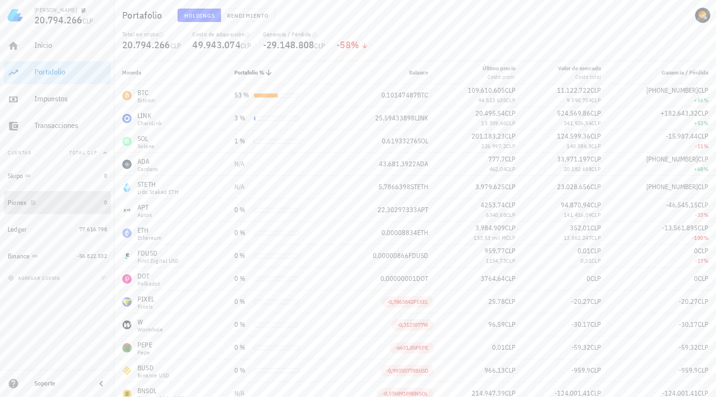
drag, startPoint x: 38, startPoint y: 201, endPoint x: 54, endPoint y: 201, distance: 16.7
click at [38, 201] on div "Pionex" at bounding box center [54, 202] width 93 height 9
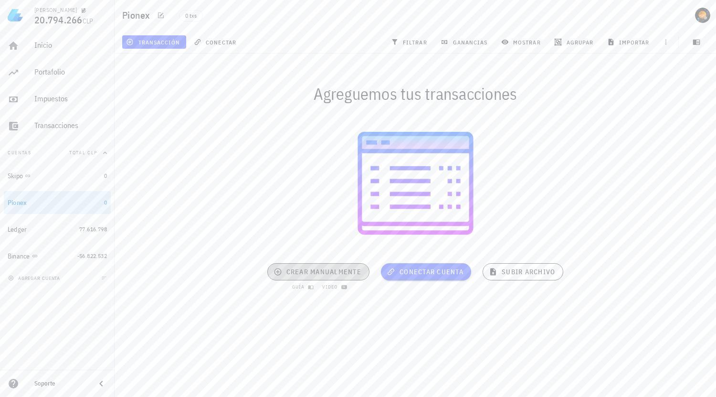
click at [350, 271] on span "crear manualmente" at bounding box center [319, 271] width 86 height 9
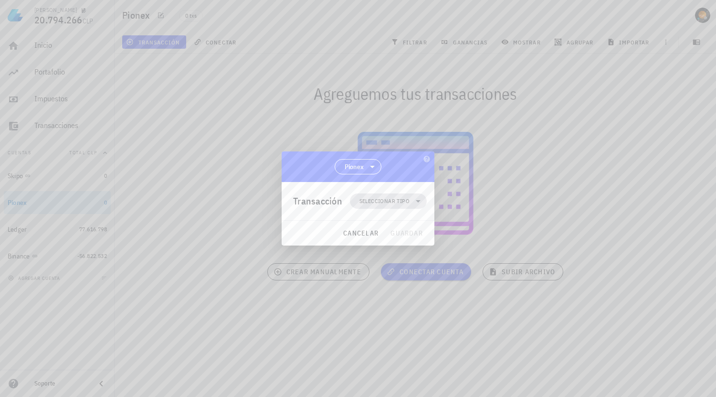
click at [375, 196] on span "Seleccionar tipo" at bounding box center [388, 200] width 65 height 15
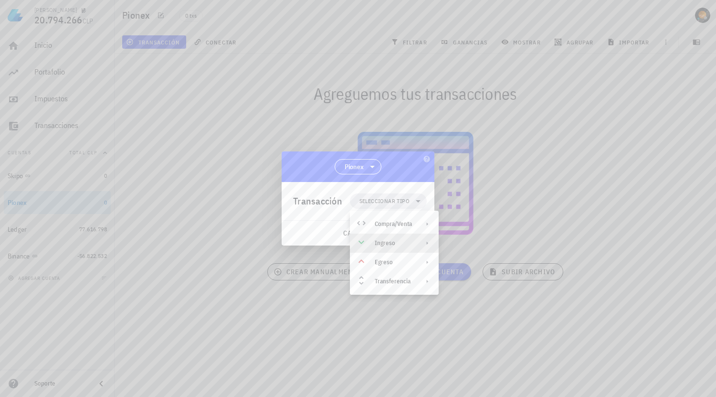
click at [397, 241] on div "Ingreso" at bounding box center [393, 243] width 37 height 8
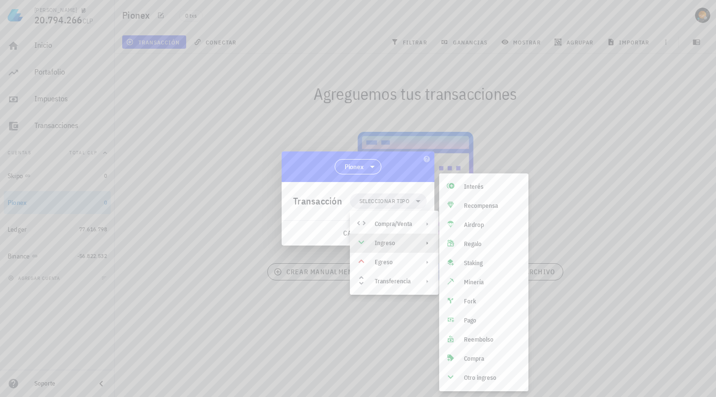
click at [317, 169] on div "Pionex" at bounding box center [358, 166] width 153 height 31
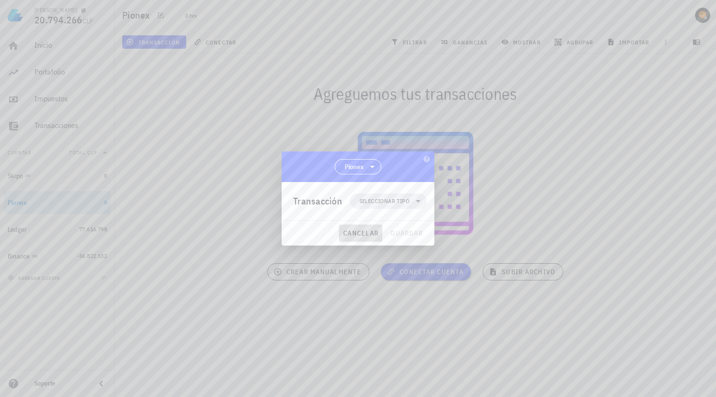
click at [354, 234] on span "cancelar" at bounding box center [361, 233] width 36 height 9
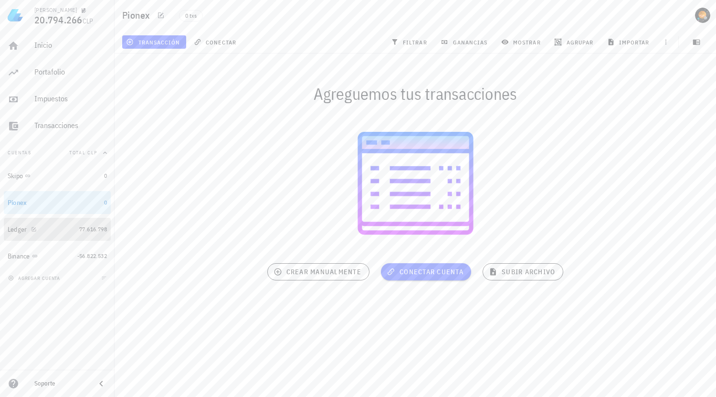
click at [61, 227] on div "Ledger" at bounding box center [42, 229] width 68 height 9
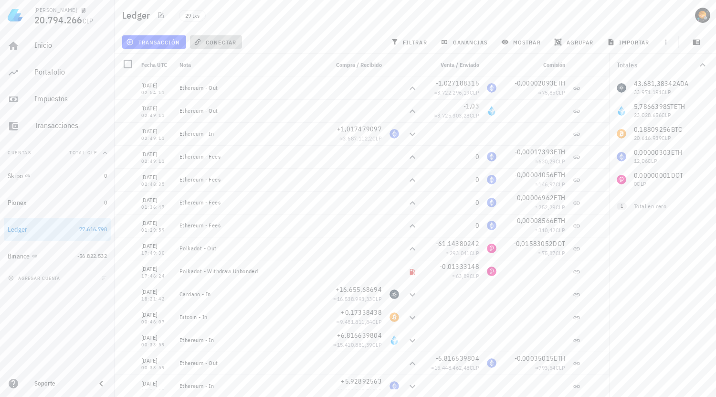
click at [217, 47] on button "conectar" at bounding box center [216, 41] width 53 height 13
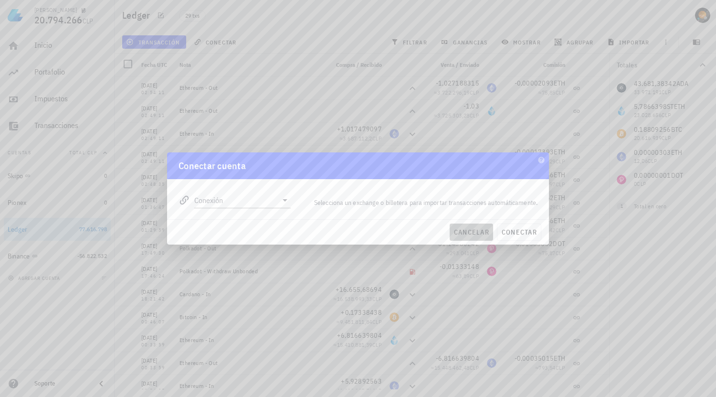
click at [483, 231] on span "cancelar" at bounding box center [472, 232] width 36 height 9
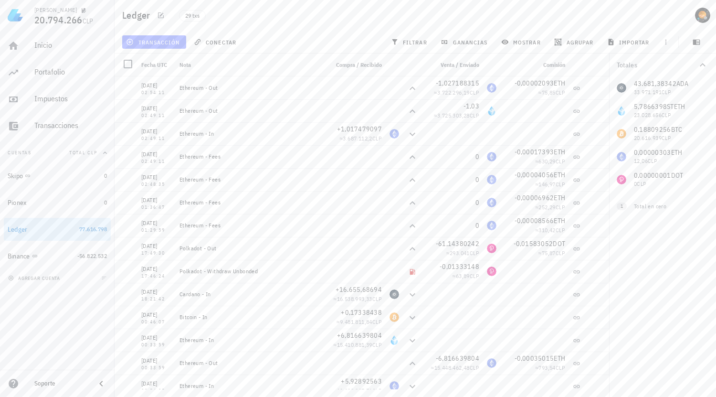
click at [155, 43] on span "transacción" at bounding box center [154, 42] width 52 height 8
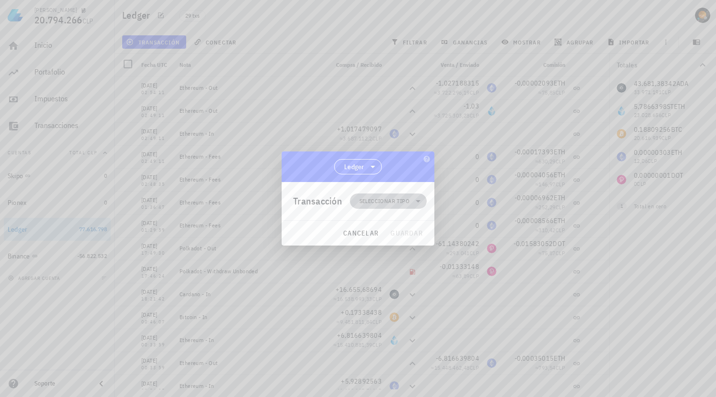
click at [402, 204] on span "Seleccionar tipo" at bounding box center [385, 201] width 50 height 10
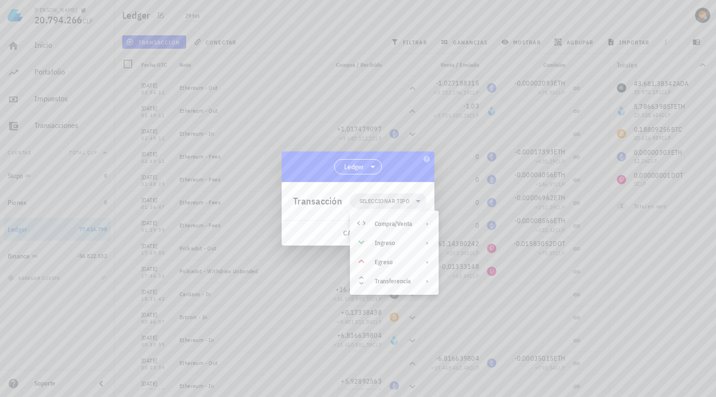
click at [403, 159] on div "Ledger" at bounding box center [358, 166] width 153 height 31
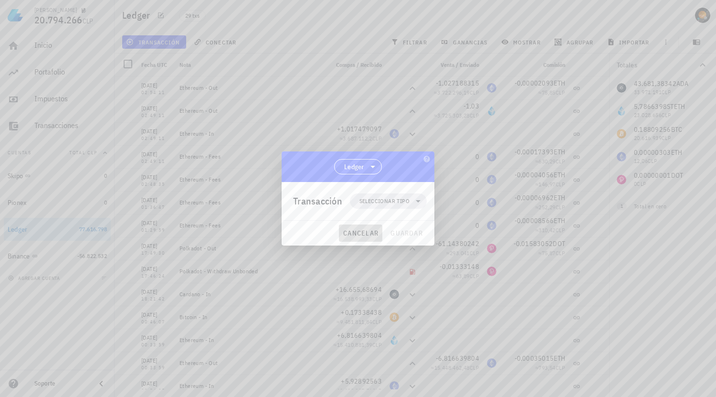
click at [369, 232] on span "cancelar" at bounding box center [361, 233] width 36 height 9
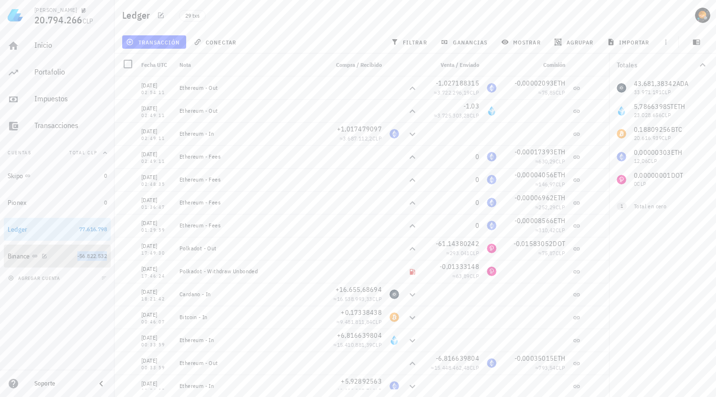
click at [81, 258] on span "-56.822.532" at bounding box center [92, 255] width 30 height 7
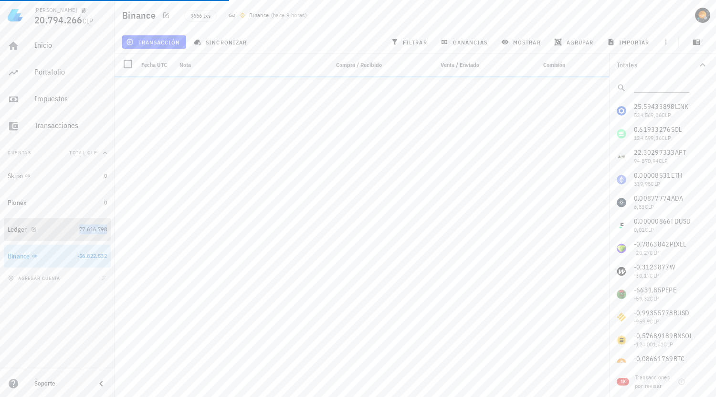
click at [95, 227] on span "77.616.798" at bounding box center [93, 228] width 28 height 7
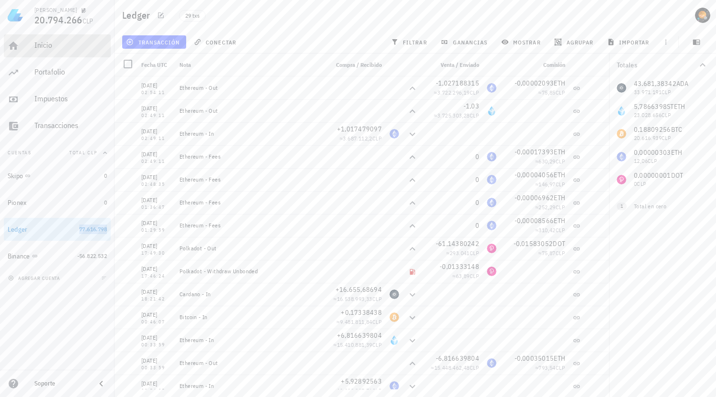
click at [47, 44] on div "Inicio" at bounding box center [70, 45] width 73 height 9
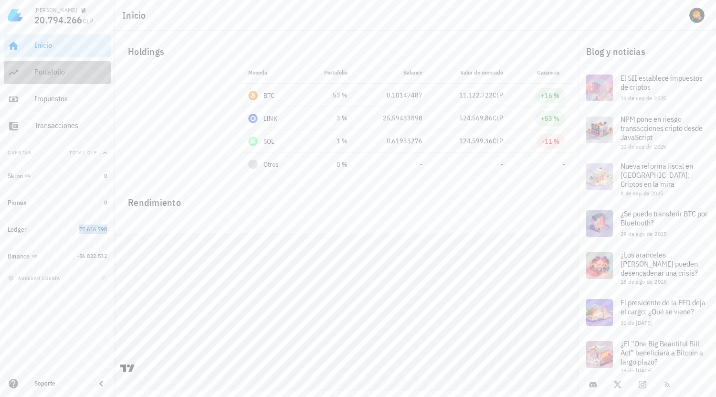
click at [62, 68] on div "Portafolio" at bounding box center [70, 71] width 73 height 9
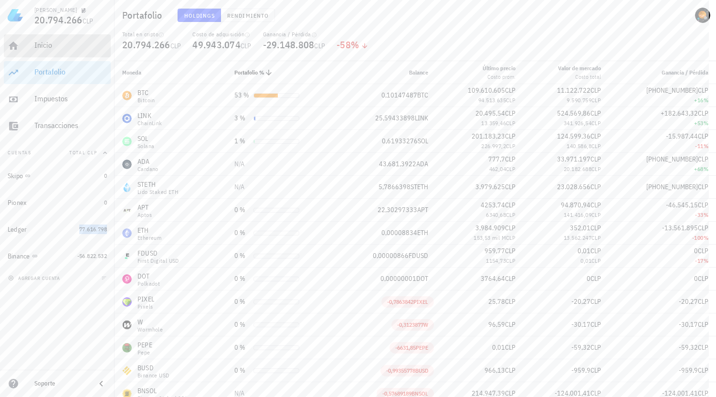
click at [65, 38] on div "Inicio" at bounding box center [70, 45] width 73 height 21
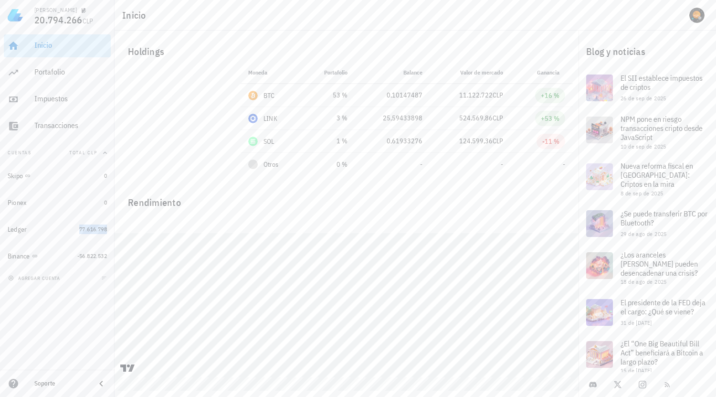
click at [60, 46] on div "Inicio" at bounding box center [70, 45] width 73 height 9
click at [85, 48] on div "Inicio" at bounding box center [70, 45] width 73 height 9
click at [58, 42] on div "Inicio" at bounding box center [70, 45] width 73 height 9
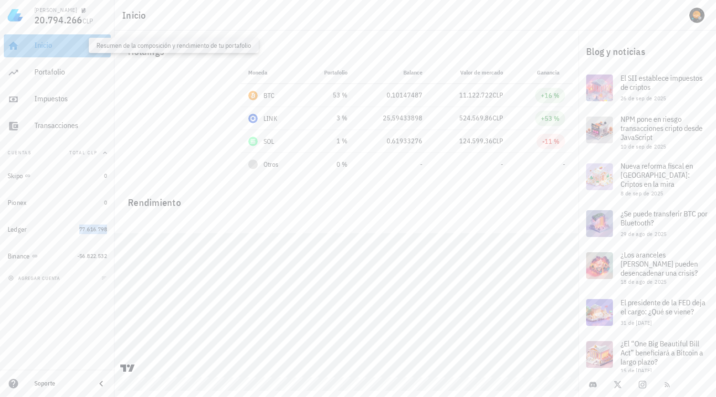
click at [58, 42] on div "Inicio" at bounding box center [70, 45] width 73 height 9
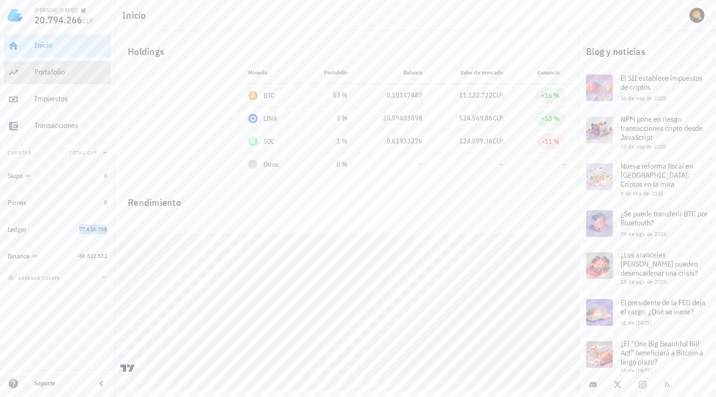
click at [66, 68] on div "Portafolio" at bounding box center [70, 71] width 73 height 9
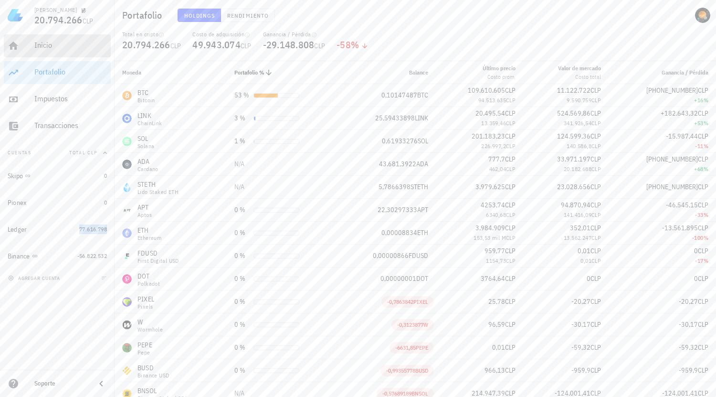
click at [63, 45] on div "Inicio" at bounding box center [70, 45] width 73 height 9
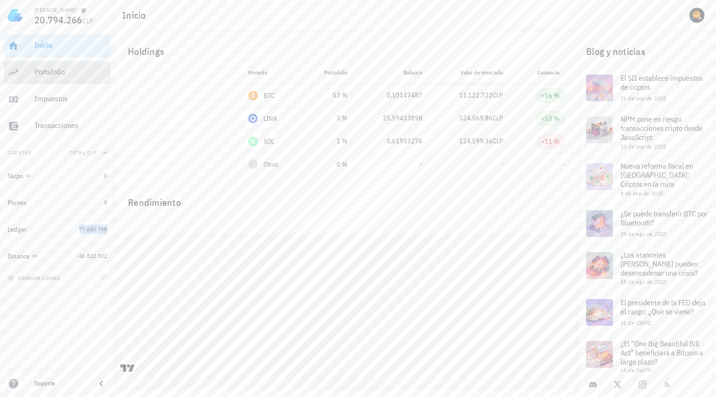
click at [71, 67] on div "Portafolio" at bounding box center [70, 72] width 73 height 21
click at [70, 46] on div "Inicio" at bounding box center [70, 45] width 73 height 9
click at [60, 70] on div "Portafolio" at bounding box center [70, 71] width 73 height 9
click at [64, 36] on div "Inicio" at bounding box center [70, 45] width 73 height 21
click at [71, 69] on div "Portafolio" at bounding box center [70, 71] width 73 height 9
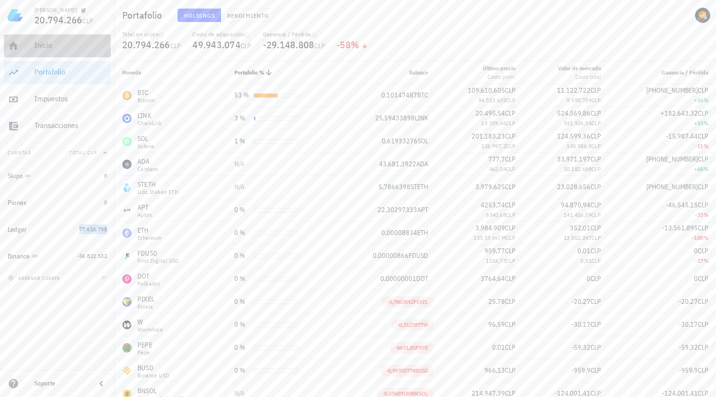
click at [55, 46] on div "Inicio" at bounding box center [70, 45] width 73 height 9
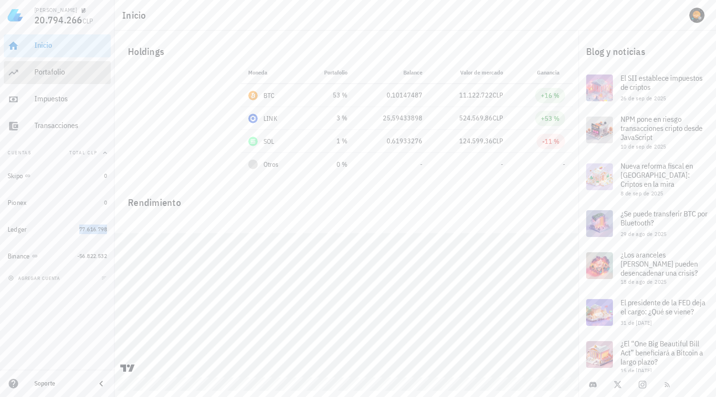
click at [63, 84] on link "Portafolio" at bounding box center [57, 72] width 107 height 23
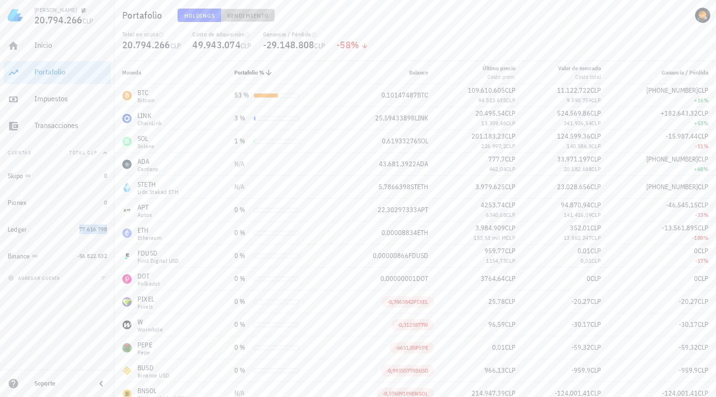
click at [247, 20] on button "Rendimiento" at bounding box center [248, 15] width 54 height 13
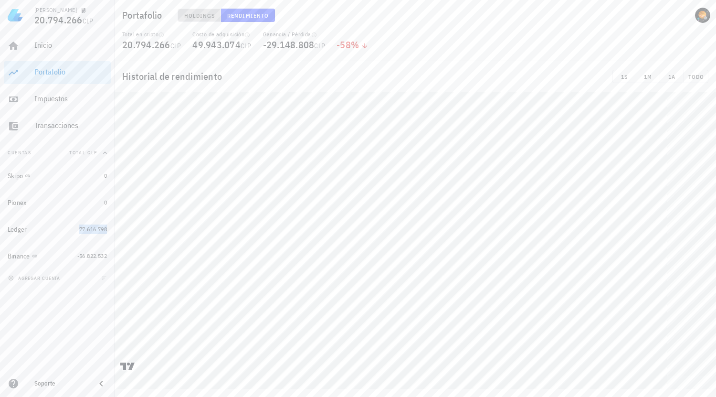
click at [197, 12] on span "Holdings" at bounding box center [200, 15] width 32 height 7
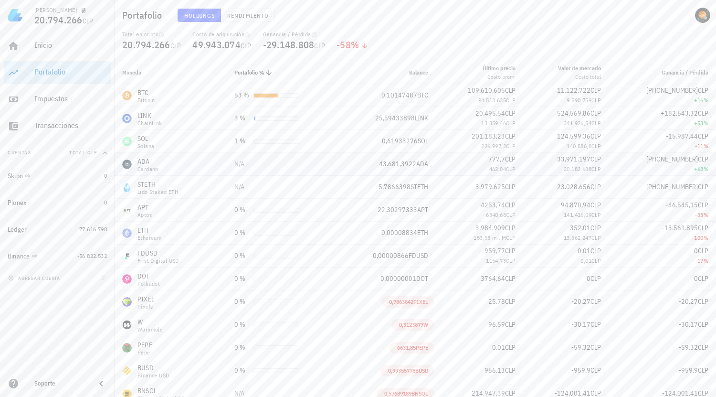
click at [275, 164] on div "N/A" at bounding box center [282, 164] width 96 height 10
click at [234, 163] on span "N/A" at bounding box center [239, 163] width 10 height 9
click at [255, 18] on span "Rendimiento" at bounding box center [248, 15] width 42 height 7
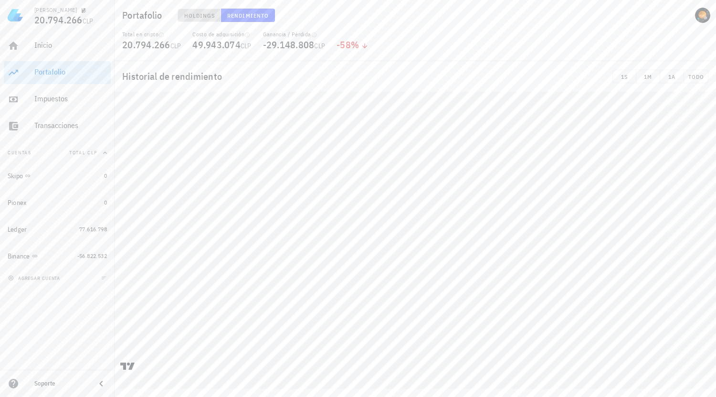
click at [203, 14] on span "Holdings" at bounding box center [200, 15] width 32 height 7
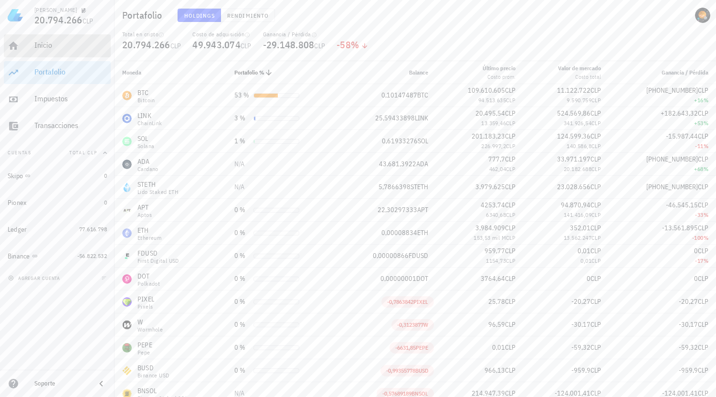
click at [42, 42] on div "Inicio" at bounding box center [70, 45] width 73 height 9
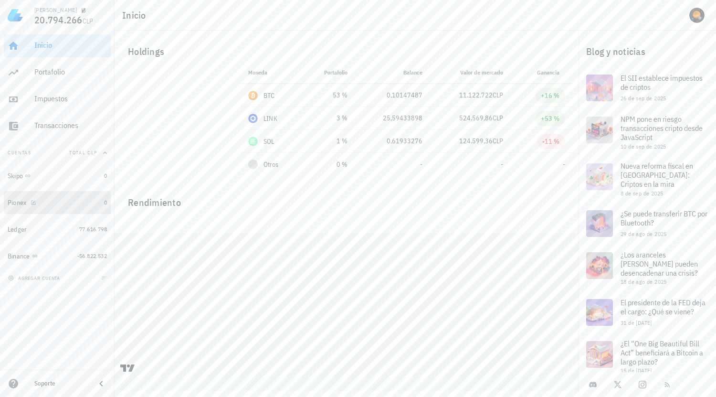
click at [48, 199] on div "Pionex" at bounding box center [54, 202] width 93 height 9
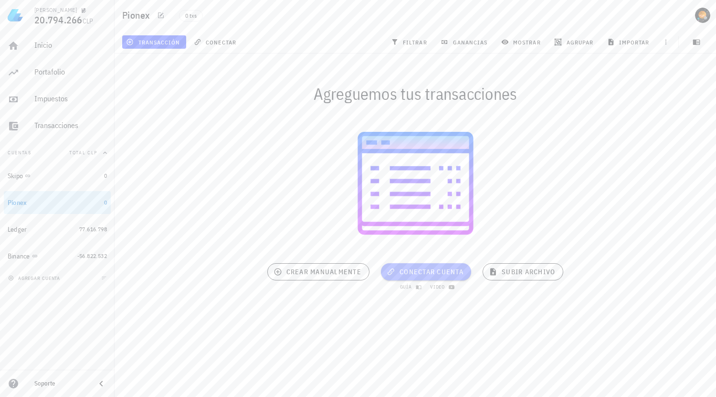
click at [432, 270] on span "conectar cuenta" at bounding box center [426, 271] width 75 height 9
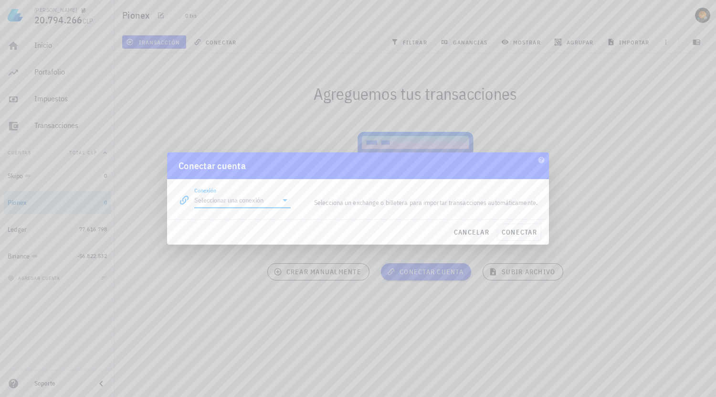
click at [250, 199] on input "Conexión" at bounding box center [235, 199] width 83 height 15
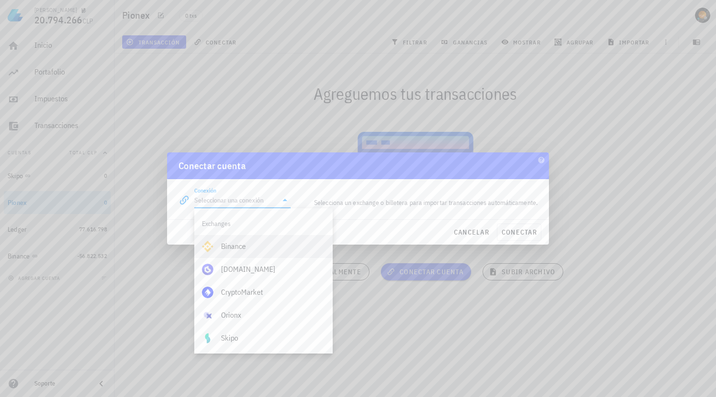
click at [252, 244] on div "Binance" at bounding box center [273, 246] width 104 height 9
type input "Binance"
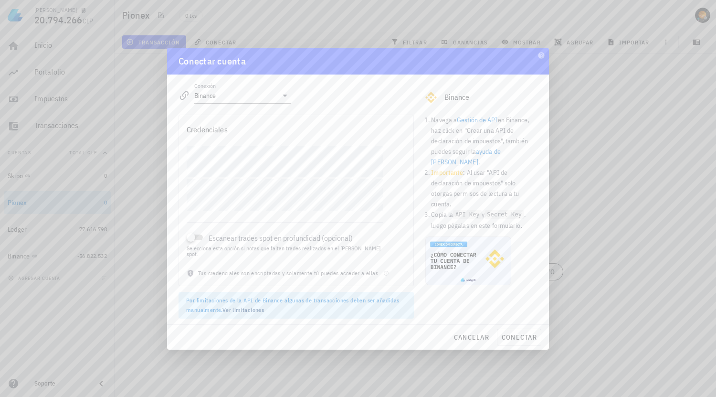
drag, startPoint x: 371, startPoint y: 221, endPoint x: 381, endPoint y: 220, distance: 9.6
click at [372, 220] on div "Escanear trades spot en profundidad (opcional) Selecciona esta opción si notas …" at bounding box center [285, 234] width 196 height 46
click at [518, 333] on span "conectar" at bounding box center [519, 337] width 36 height 9
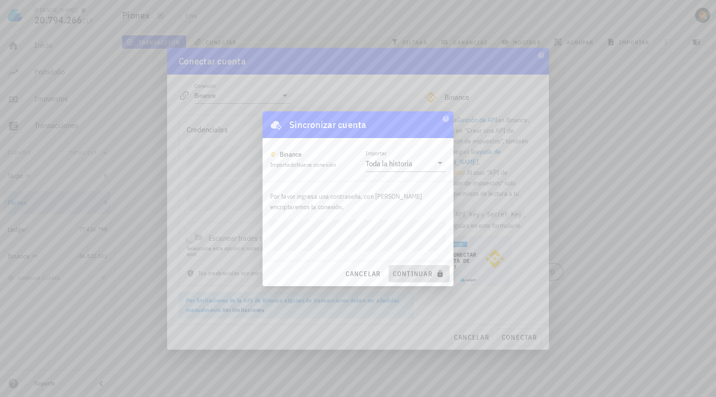
click at [424, 271] on span "continuar" at bounding box center [419, 273] width 53 height 9
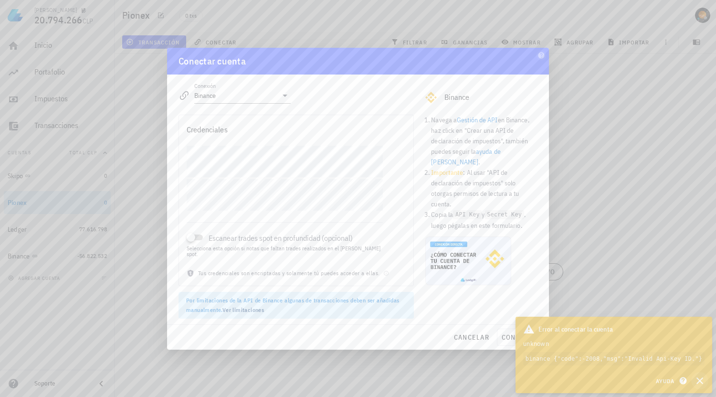
click at [701, 380] on icon "button" at bounding box center [700, 380] width 7 height 7
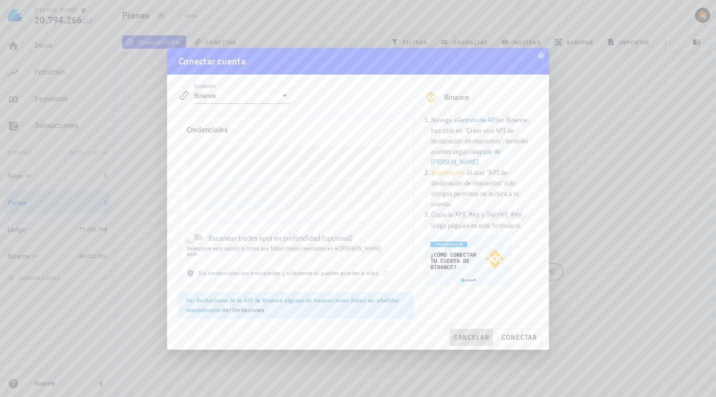
click at [466, 329] on button "cancelar" at bounding box center [471, 337] width 43 height 17
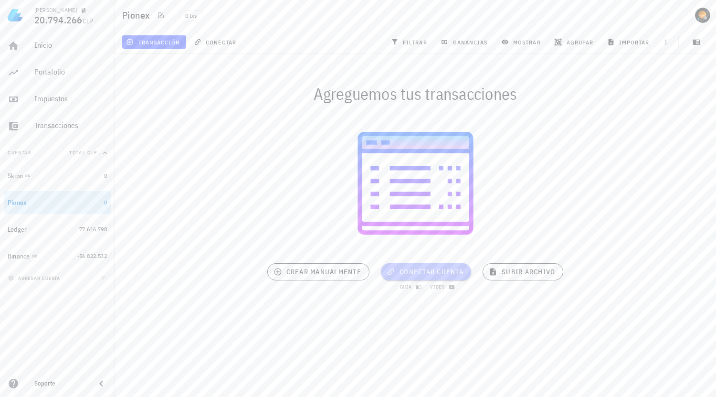
click at [420, 269] on span "conectar cuenta" at bounding box center [426, 271] width 75 height 9
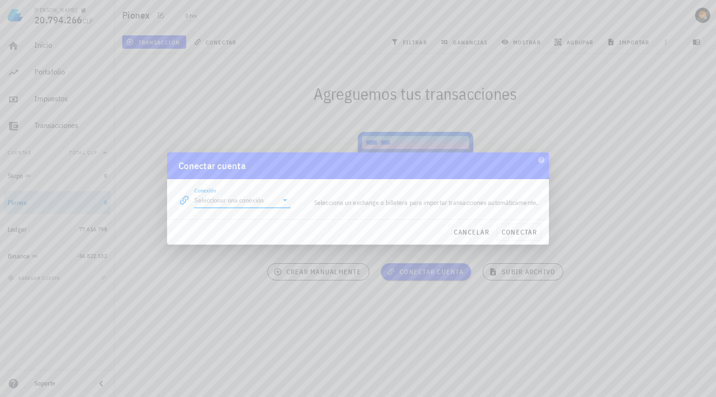
click at [267, 198] on input "Conexión" at bounding box center [235, 199] width 83 height 15
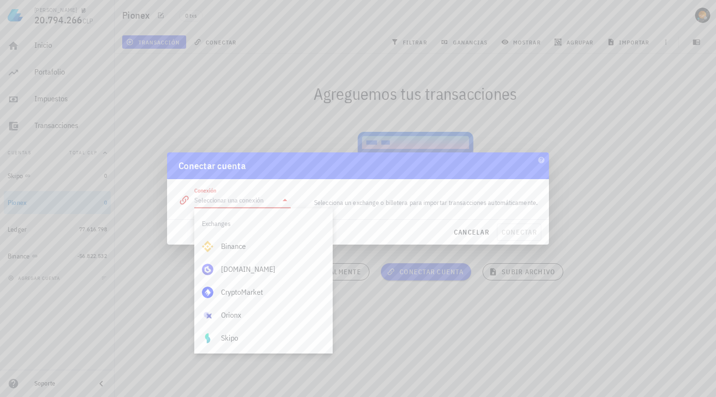
drag, startPoint x: 365, startPoint y: 200, endPoint x: 408, endPoint y: 200, distance: 43.0
click at [365, 200] on div "Selecciona un exchange o billetera para importar transacciones automáticamente." at bounding box center [420, 202] width 247 height 22
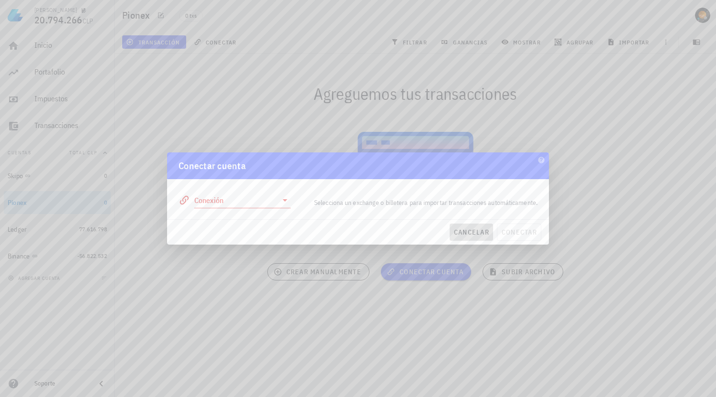
click at [473, 226] on button "cancelar" at bounding box center [471, 231] width 43 height 17
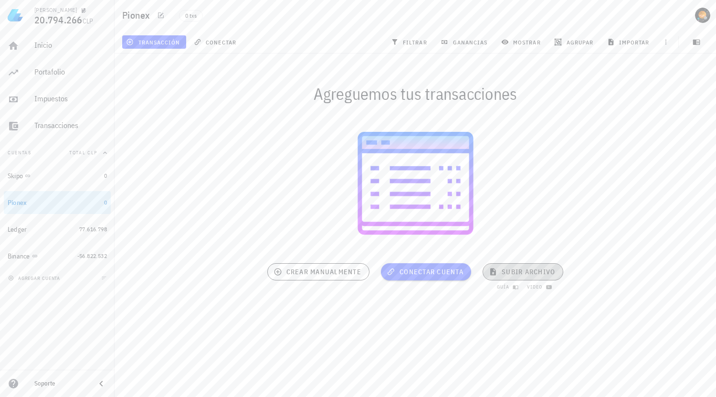
click at [509, 271] on span "subir archivo" at bounding box center [523, 271] width 64 height 9
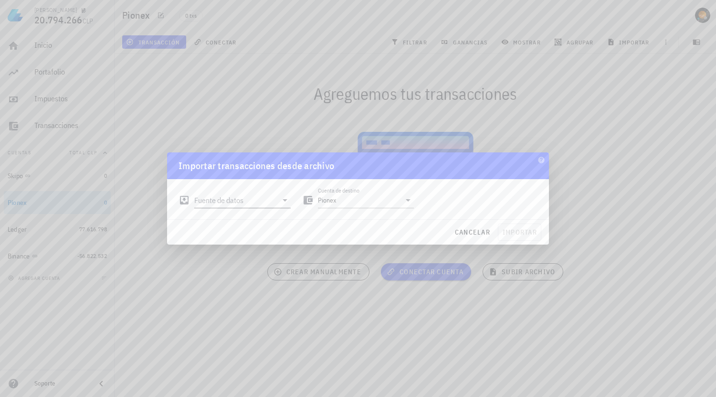
click at [249, 202] on input "Fuente de datos" at bounding box center [235, 199] width 83 height 15
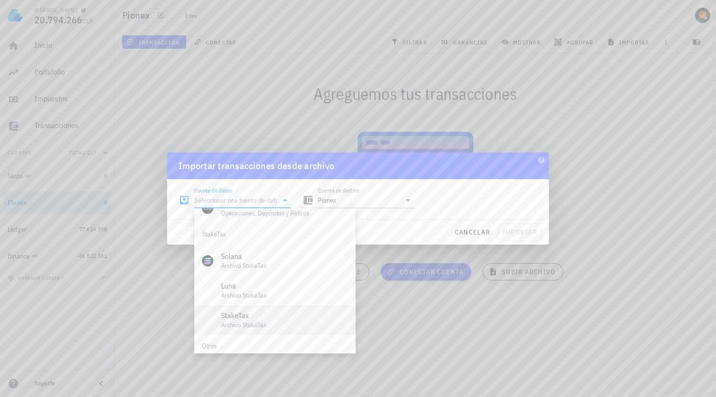
scroll to position [398, 0]
click at [248, 335] on div "Archivo Excel/CSV" at bounding box center [284, 337] width 127 height 9
type input "Archivo Excel/CSV"
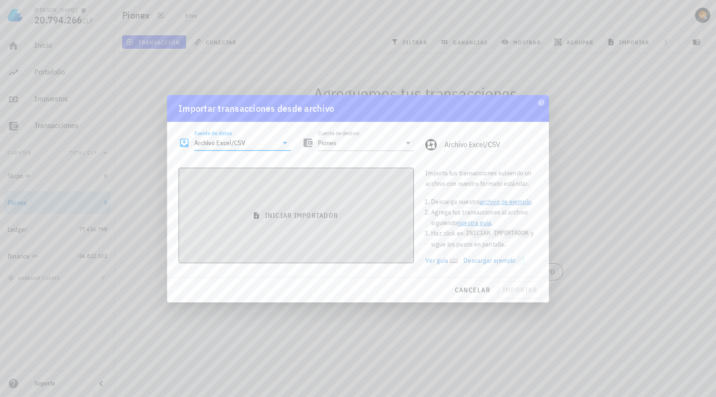
click at [321, 216] on span "iniciar importador" at bounding box center [296, 215] width 219 height 9
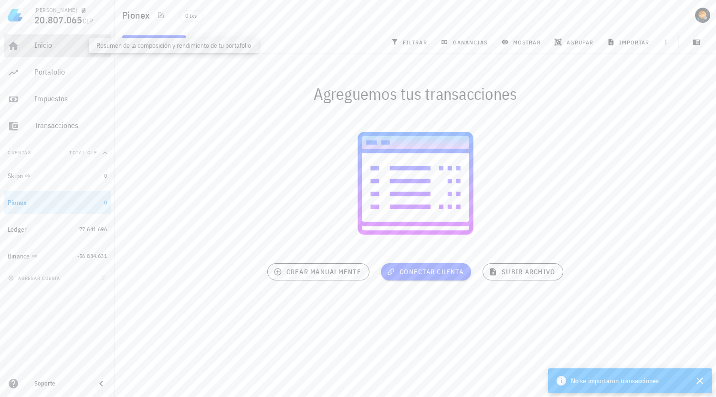
click at [51, 47] on div "Inicio" at bounding box center [70, 45] width 73 height 9
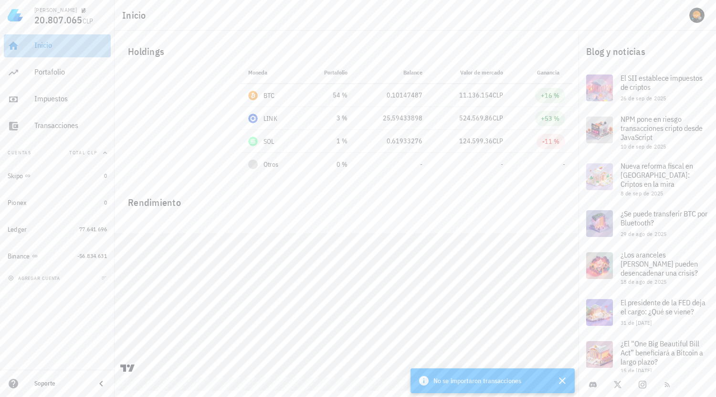
click at [50, 54] on div "Inicio" at bounding box center [70, 45] width 73 height 21
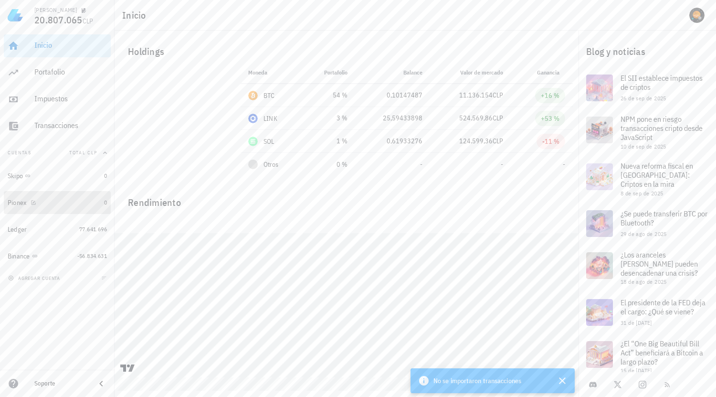
click at [69, 197] on div "Pionex" at bounding box center [54, 202] width 93 height 21
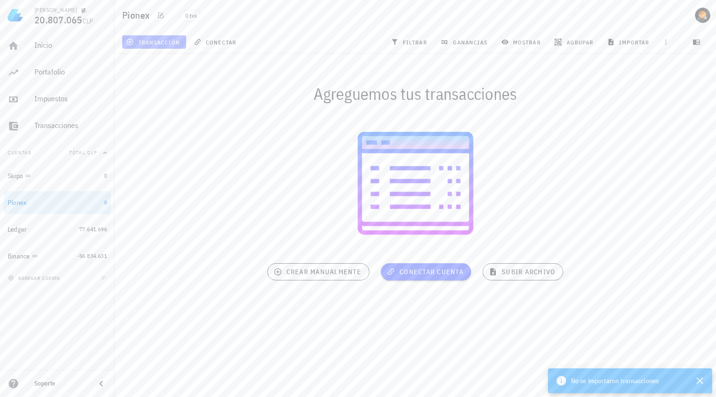
click at [170, 38] on span "transacción" at bounding box center [154, 42] width 52 height 8
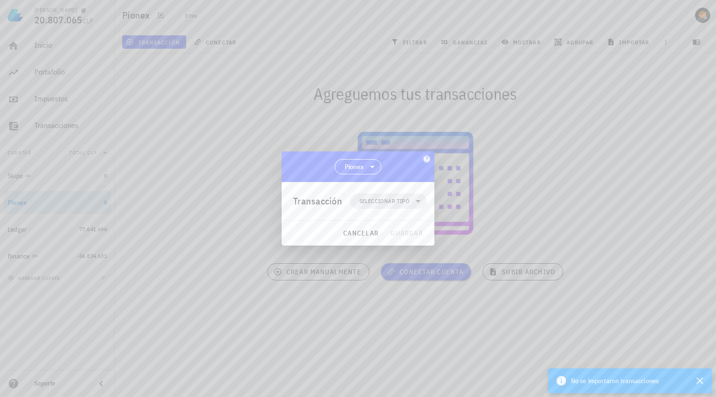
click at [425, 157] on icon "button" at bounding box center [427, 159] width 8 height 8
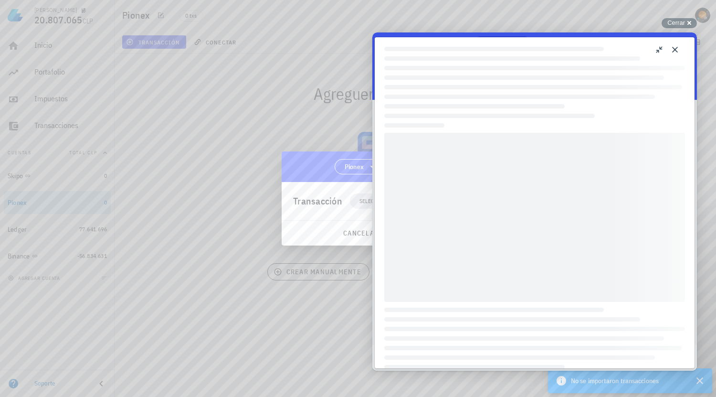
click at [673, 48] on button "Close" at bounding box center [675, 49] width 15 height 15
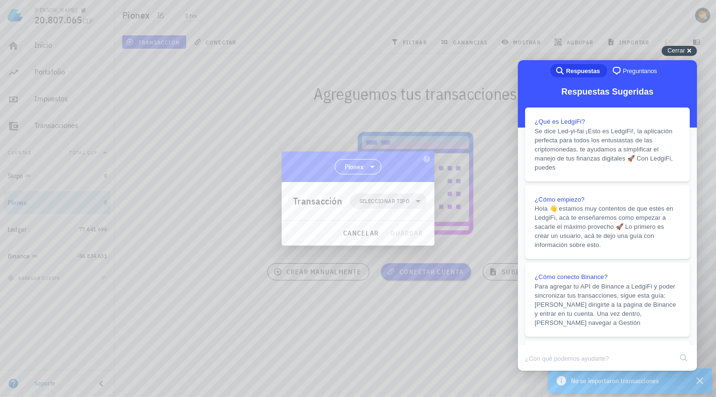
click at [682, 47] on span "Cerrar" at bounding box center [677, 50] width 18 height 7
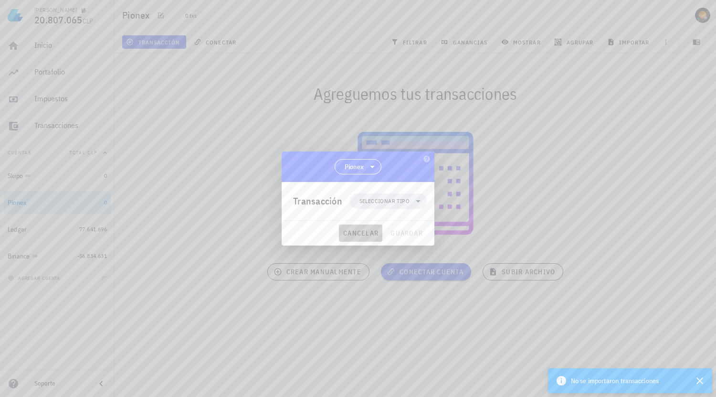
click at [353, 238] on button "cancelar" at bounding box center [360, 232] width 43 height 17
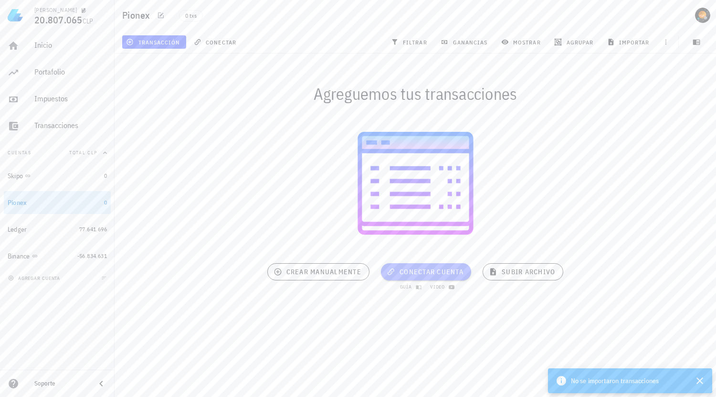
click at [430, 271] on span "conectar cuenta" at bounding box center [426, 271] width 75 height 9
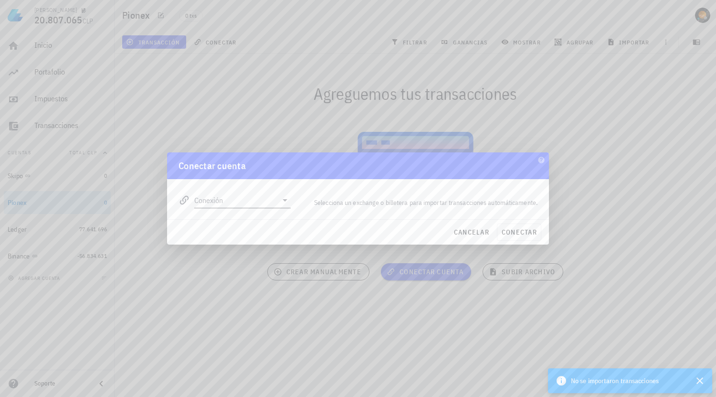
click at [245, 205] on input "Conexión" at bounding box center [235, 199] width 83 height 15
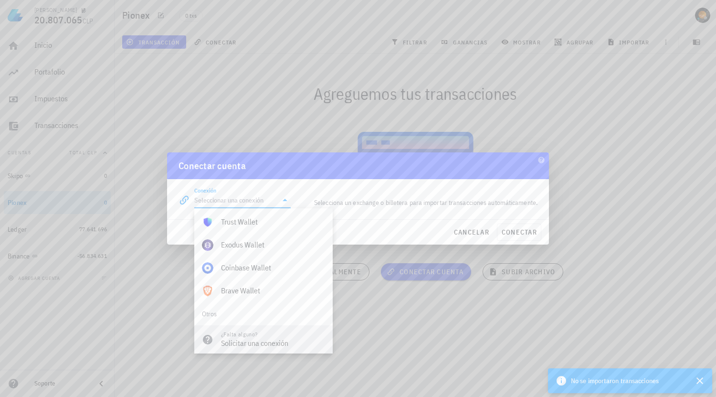
scroll to position [670, 0]
click at [277, 335] on div "Solicitar una conexión" at bounding box center [273, 339] width 104 height 9
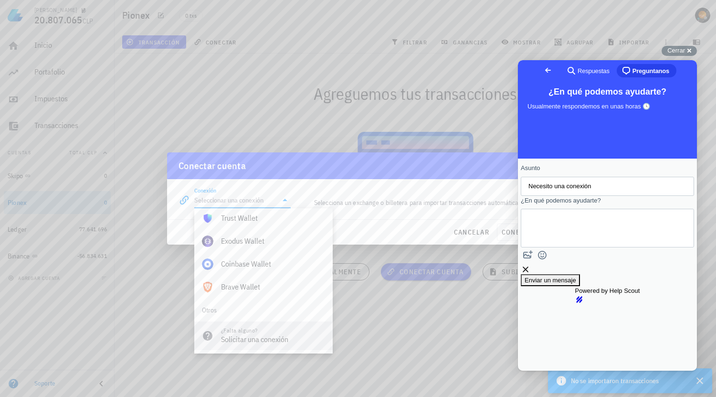
click at [276, 337] on div "Solicitar una conexión" at bounding box center [273, 339] width 104 height 9
click at [231, 336] on div "Solicitar una conexión" at bounding box center [273, 339] width 104 height 9
click at [438, 210] on div "Selecciona un exchange o billetera para importar transacciones automáticamente." at bounding box center [420, 202] width 247 height 22
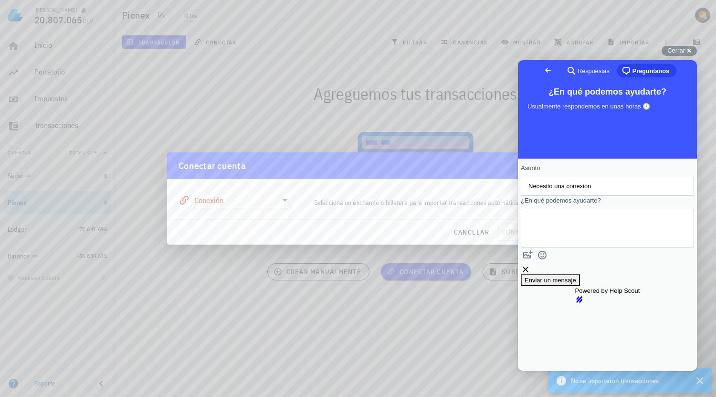
click at [473, 213] on div "Selecciona un exchange o billetera para importar transacciones automáticamente." at bounding box center [420, 202] width 247 height 22
click at [474, 237] on button "cancelar" at bounding box center [471, 231] width 43 height 17
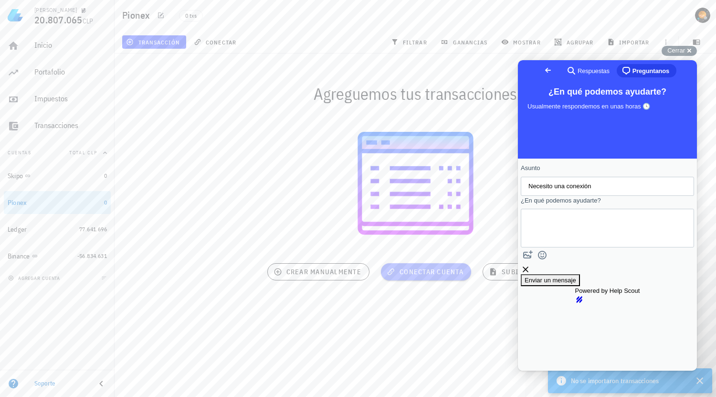
click at [432, 275] on span "conectar cuenta" at bounding box center [426, 271] width 75 height 9
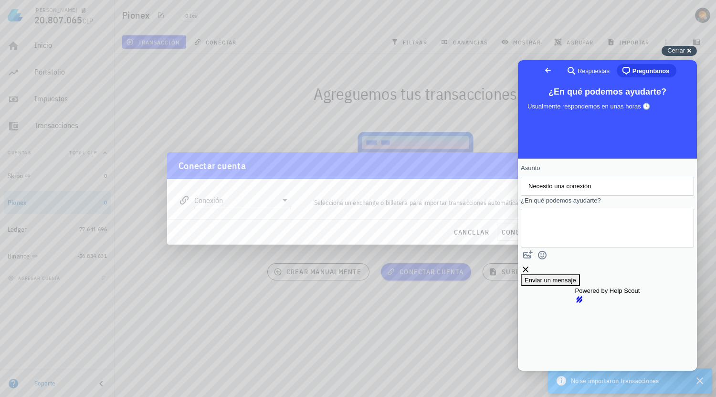
click at [689, 50] on div "Cerrar cross-small" at bounding box center [679, 51] width 35 height 10
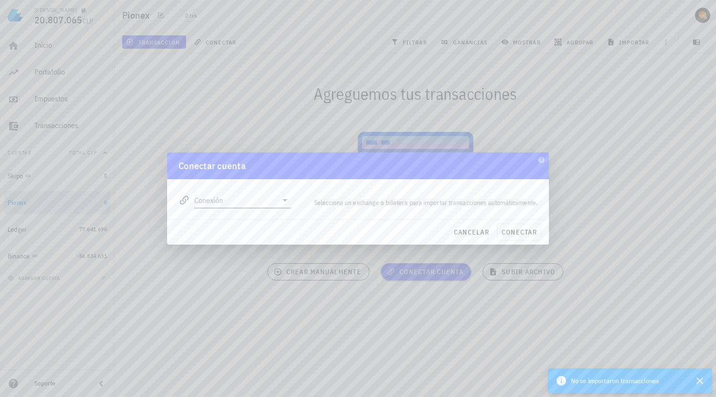
click at [262, 193] on input "Conexión" at bounding box center [235, 199] width 83 height 15
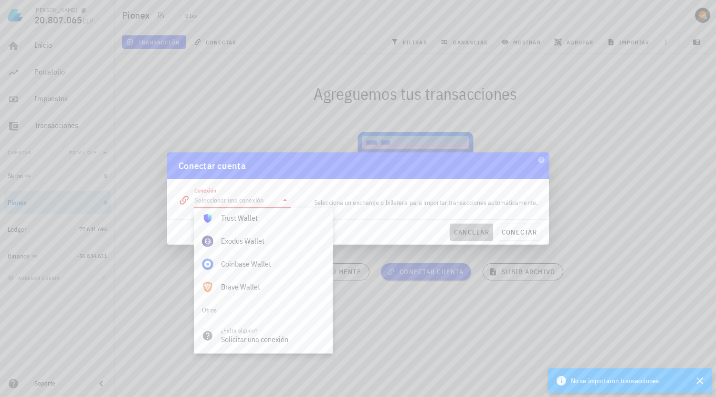
click at [461, 231] on span "cancelar" at bounding box center [472, 232] width 36 height 9
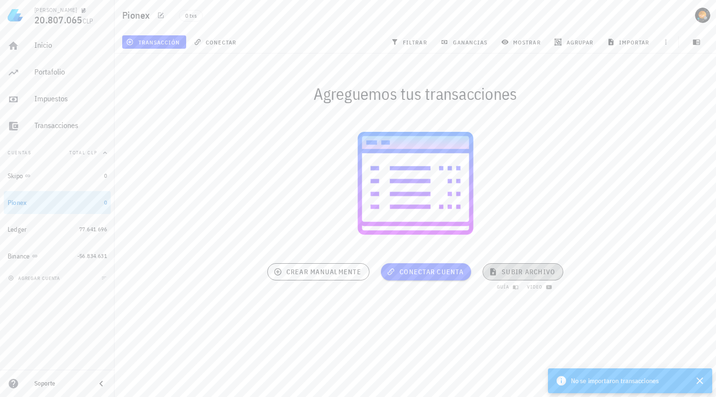
click at [527, 270] on span "subir archivo" at bounding box center [523, 271] width 64 height 9
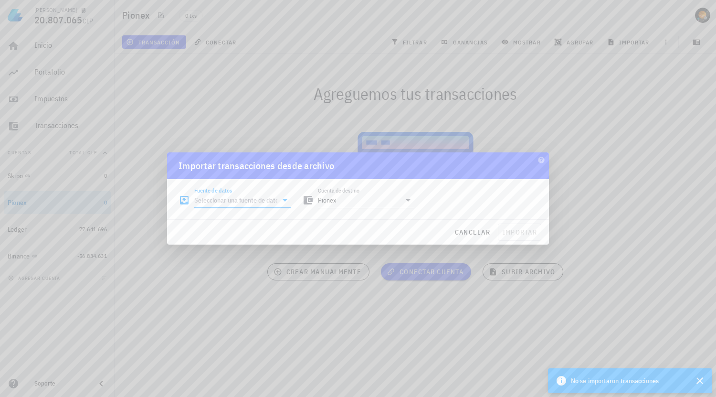
click at [263, 202] on input "Fuente de datos" at bounding box center [235, 199] width 83 height 15
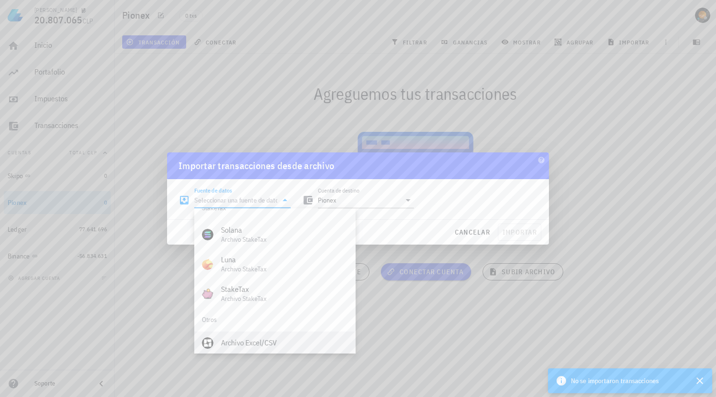
scroll to position [398, 0]
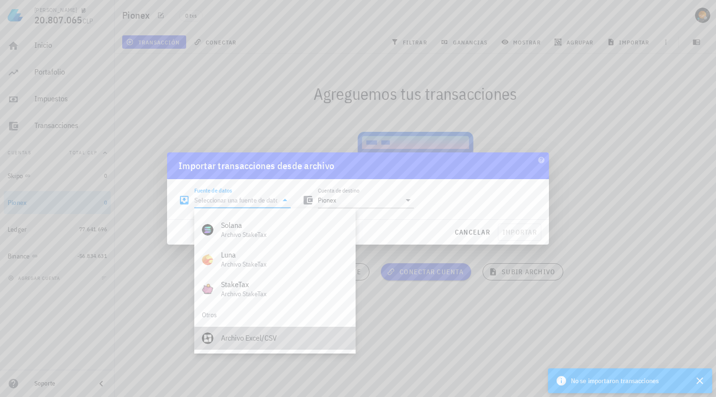
click at [306, 335] on div "Archivo Excel/CSV" at bounding box center [284, 337] width 127 height 9
type input "Archivo Excel/CSV"
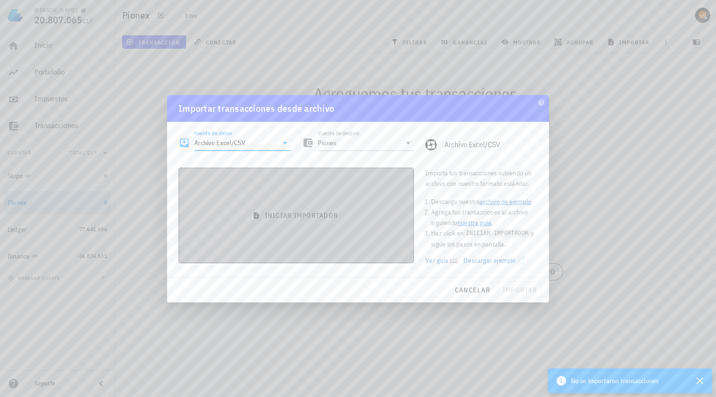
click at [357, 214] on span "iniciar importador" at bounding box center [296, 215] width 219 height 9
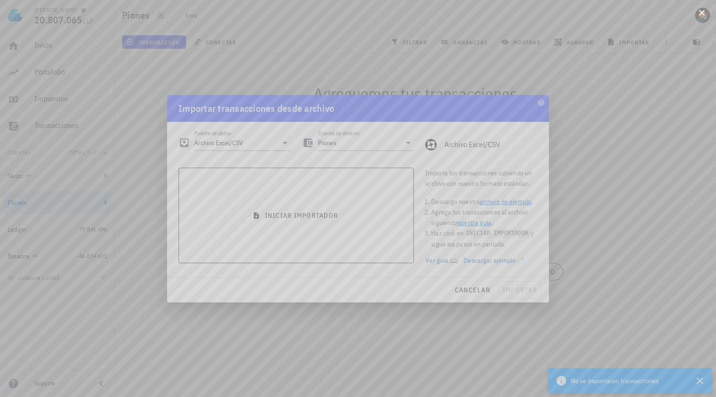
click at [707, 11] on div at bounding box center [358, 198] width 716 height 397
click at [703, 17] on button at bounding box center [702, 12] width 10 height 10
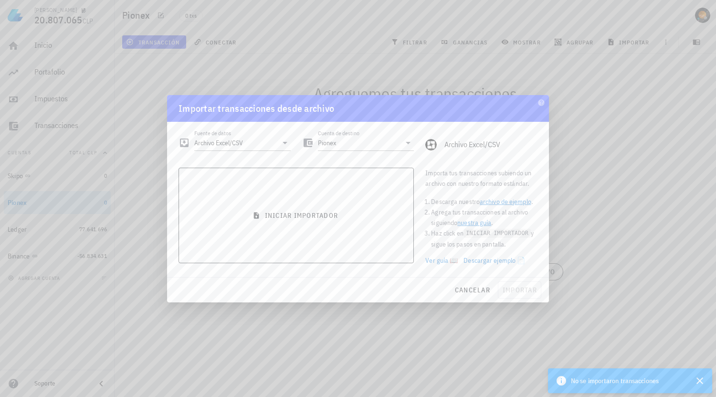
click at [497, 260] on link "Descargar ejemplo 📄" at bounding box center [495, 260] width 62 height 11
click at [435, 258] on link "Ver guía 📖" at bounding box center [441, 260] width 32 height 11
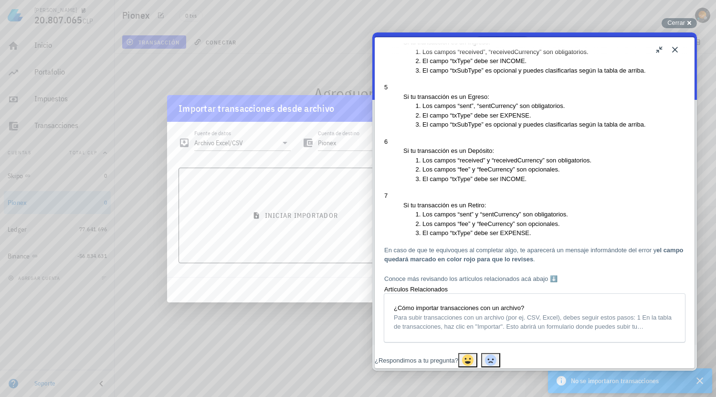
scroll to position [1858, 0]
click at [687, 22] on div "Cerrar cross-small" at bounding box center [679, 23] width 35 height 10
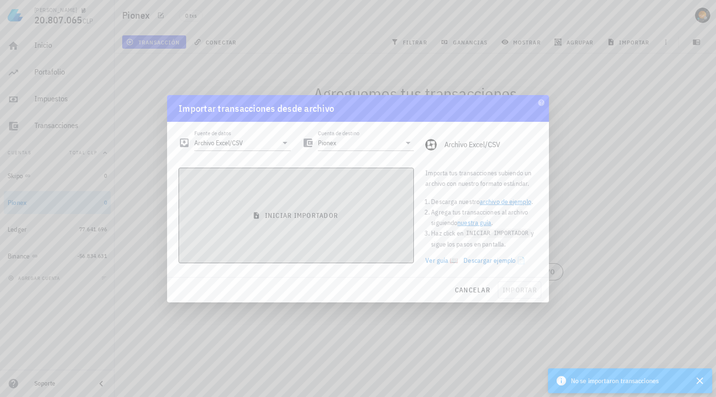
click at [286, 213] on span "iniciar importador" at bounding box center [296, 215] width 219 height 9
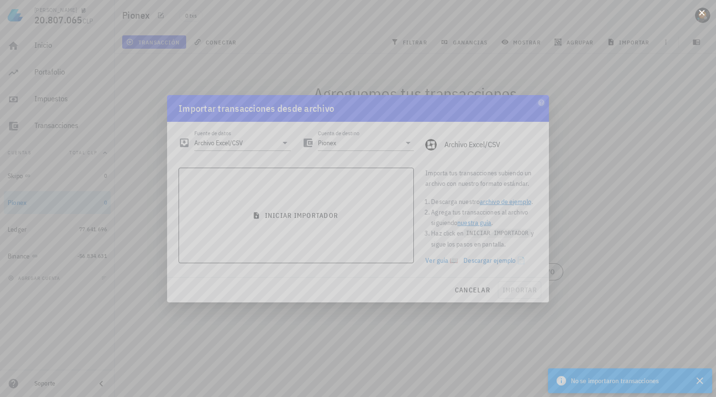
click at [704, 14] on button at bounding box center [702, 12] width 10 height 10
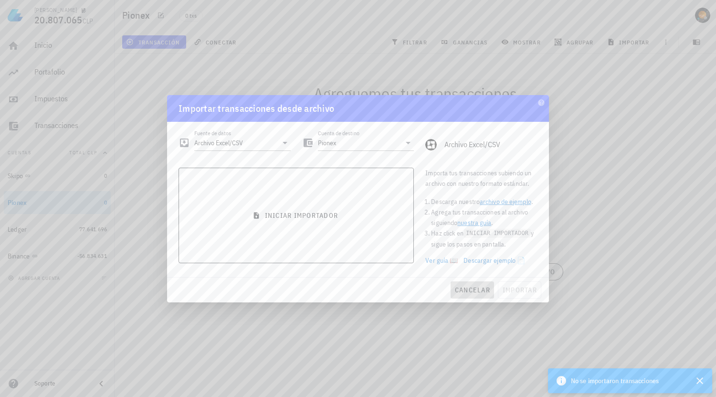
click at [469, 288] on span "cancelar" at bounding box center [473, 290] width 36 height 9
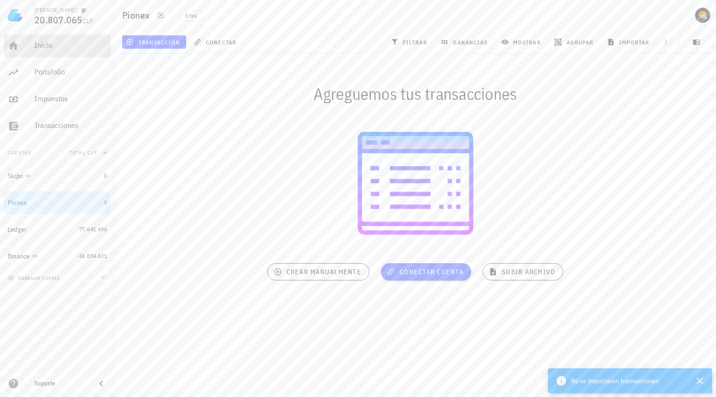
click at [51, 55] on div "Inicio" at bounding box center [70, 45] width 73 height 21
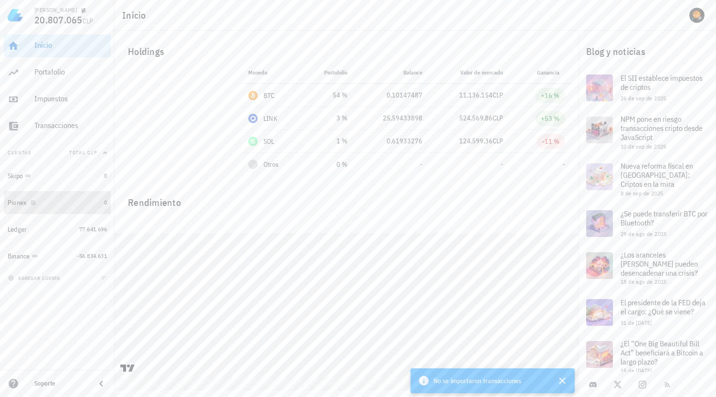
click at [52, 200] on div "Pionex" at bounding box center [54, 202] width 93 height 9
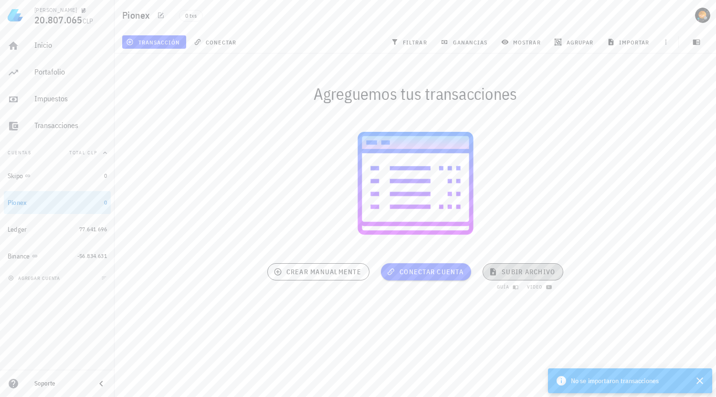
click at [524, 267] on span "subir archivo" at bounding box center [523, 271] width 64 height 9
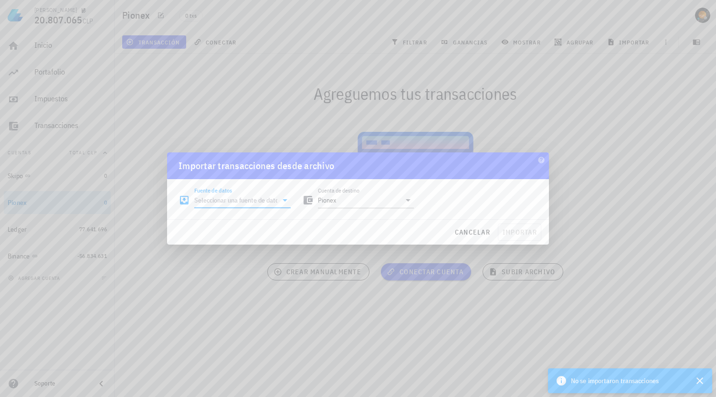
click at [240, 203] on input "Fuente de datos" at bounding box center [235, 199] width 83 height 15
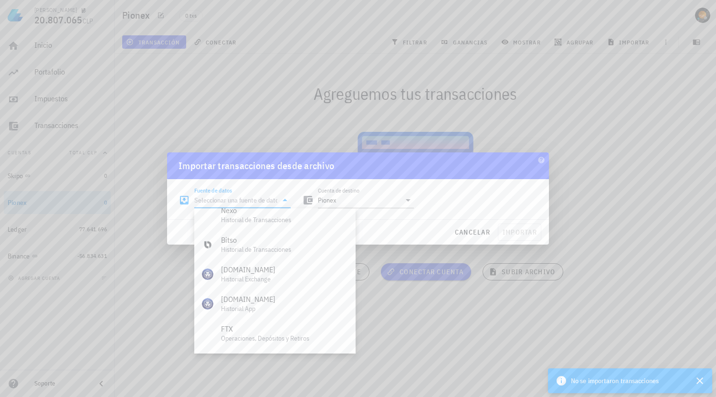
scroll to position [398, 0]
click at [307, 340] on div "Archivo Excel/CSV" at bounding box center [284, 337] width 127 height 9
type input "Archivo Excel/CSV"
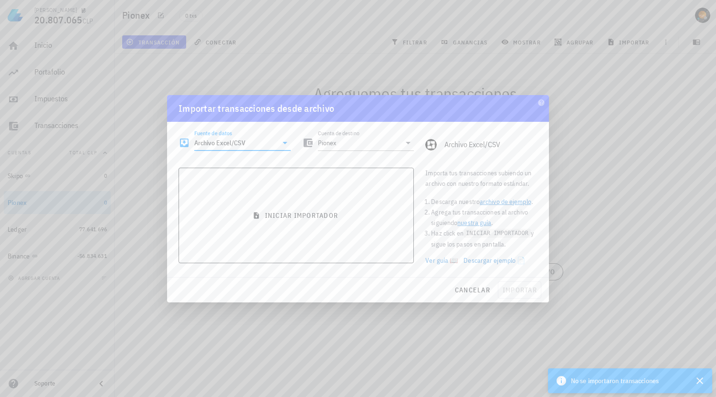
click at [483, 222] on link "nuestra guía" at bounding box center [474, 222] width 34 height 9
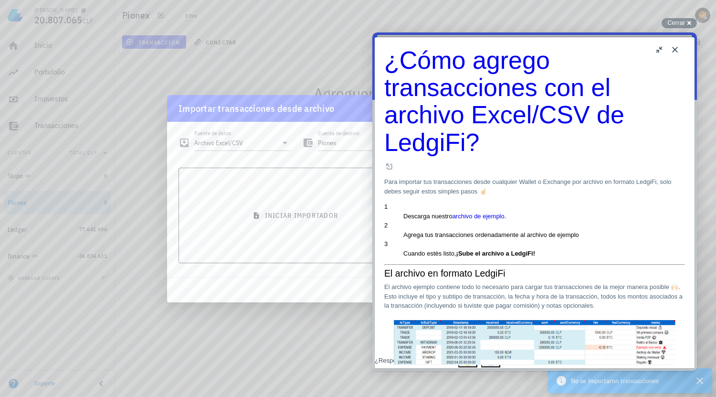
scroll to position [382, 0]
click at [677, 49] on button "Close" at bounding box center [675, 49] width 15 height 15
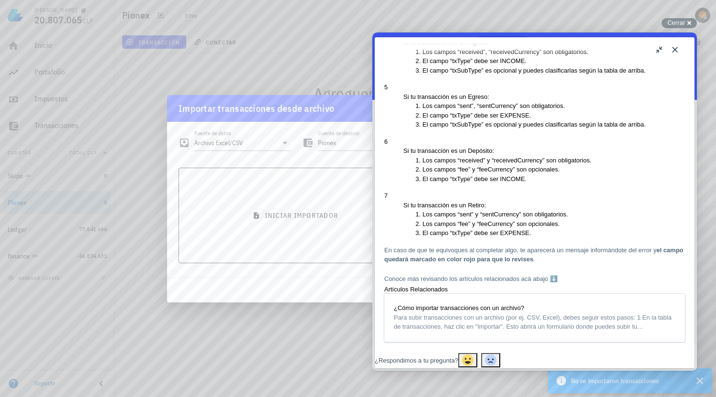
click at [680, 48] on button "Close" at bounding box center [675, 49] width 15 height 15
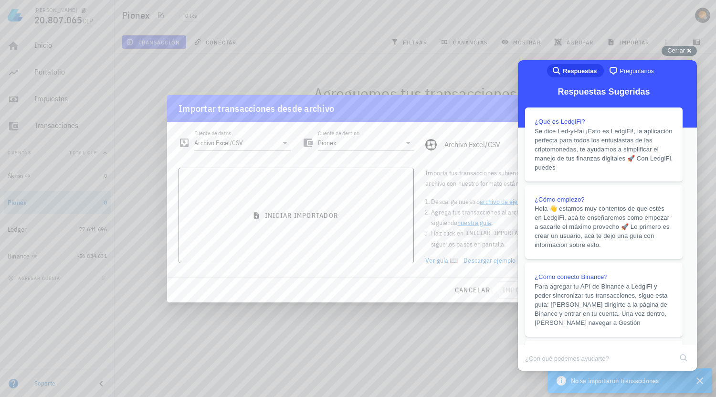
scroll to position [1932, 0]
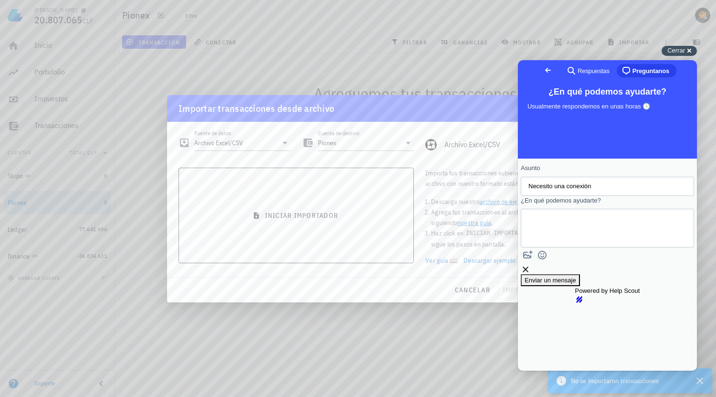
click at [682, 46] on body "Pablo 20.807.065 CLP Inicio [GEOGRAPHIC_DATA] Impuestos [GEOGRAPHIC_DATA] Cuent…" at bounding box center [358, 198] width 716 height 397
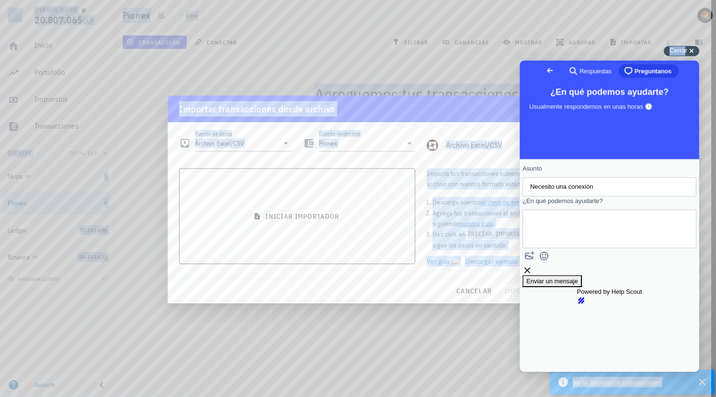
click at [672, 49] on span "Cerrar" at bounding box center [677, 50] width 18 height 7
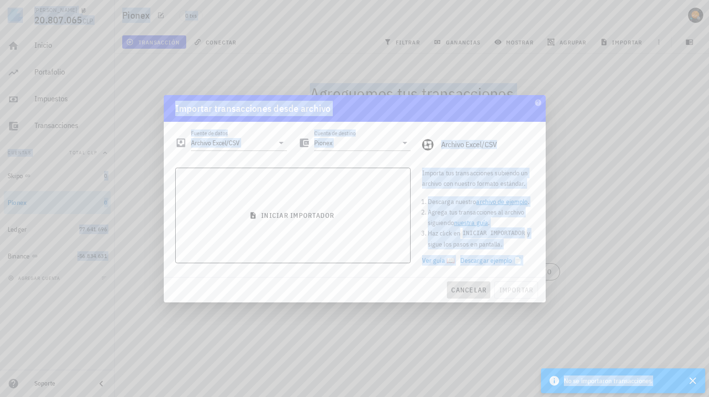
click at [469, 289] on span "cancelar" at bounding box center [469, 290] width 36 height 9
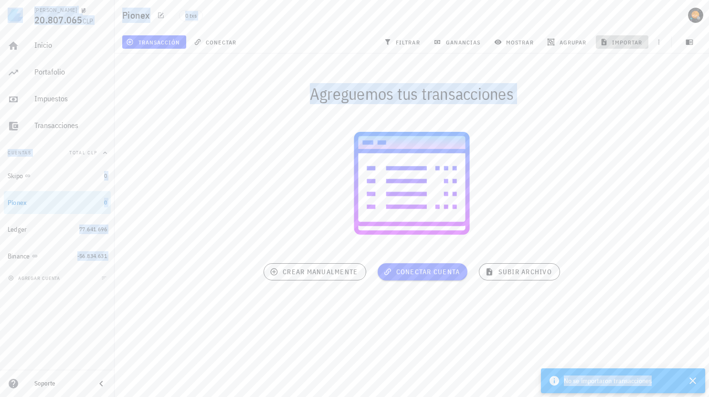
click at [635, 41] on span "importar" at bounding box center [622, 42] width 41 height 8
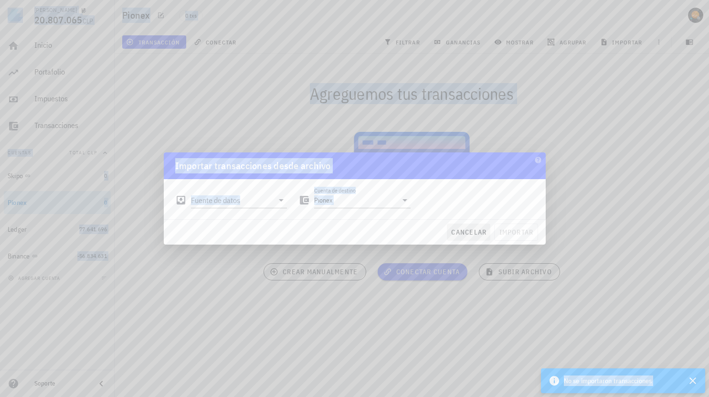
click at [467, 232] on span "cancelar" at bounding box center [469, 232] width 36 height 9
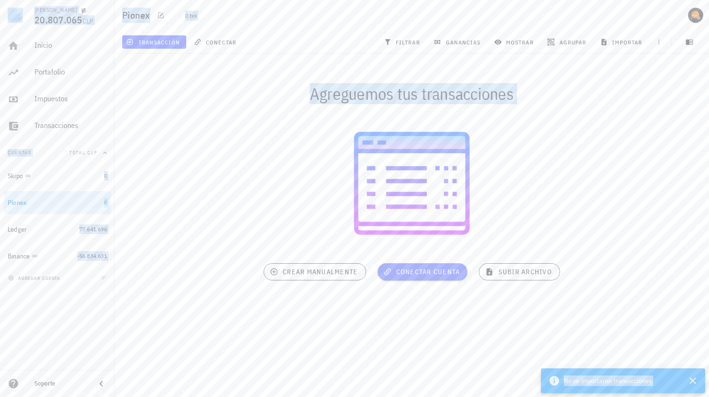
click at [603, 146] on div at bounding box center [412, 183] width 595 height 137
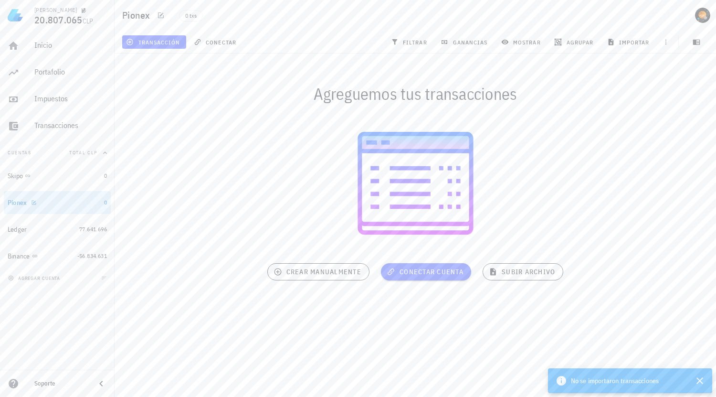
drag, startPoint x: 72, startPoint y: 199, endPoint x: 105, endPoint y: 200, distance: 33.0
click at [152, 182] on div at bounding box center [416, 183] width 602 height 137
click at [34, 199] on div at bounding box center [32, 202] width 10 height 8
click at [35, 204] on icon "button" at bounding box center [34, 202] width 4 height 4
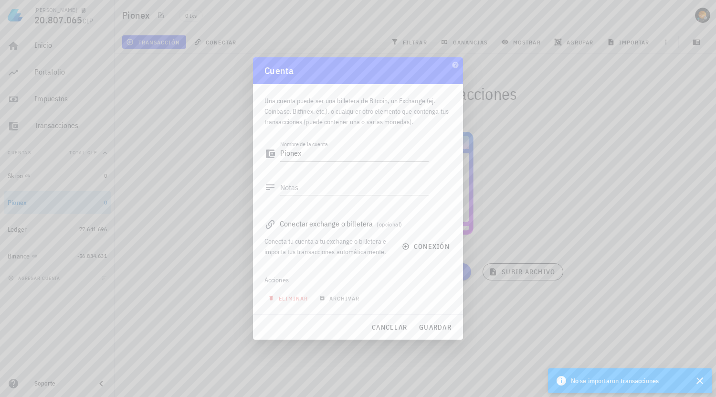
click at [198, 171] on div at bounding box center [358, 198] width 716 height 397
click at [286, 297] on span "eliminar" at bounding box center [289, 298] width 38 height 7
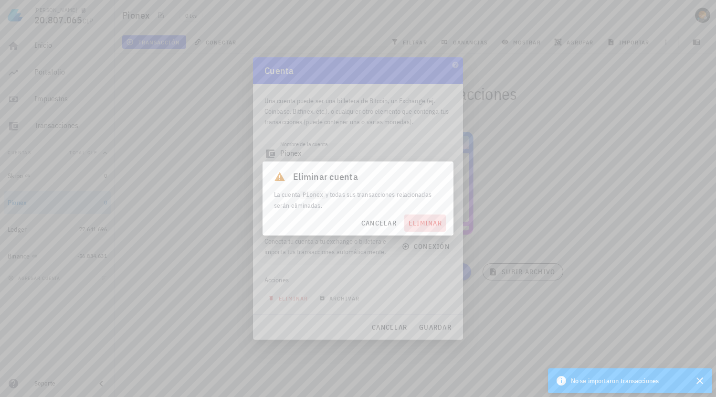
click at [428, 224] on span "eliminar" at bounding box center [425, 223] width 34 height 9
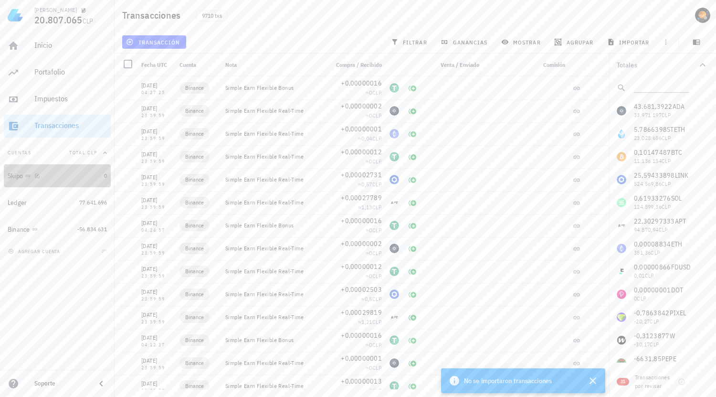
click at [68, 171] on div "Skipo" at bounding box center [54, 175] width 93 height 9
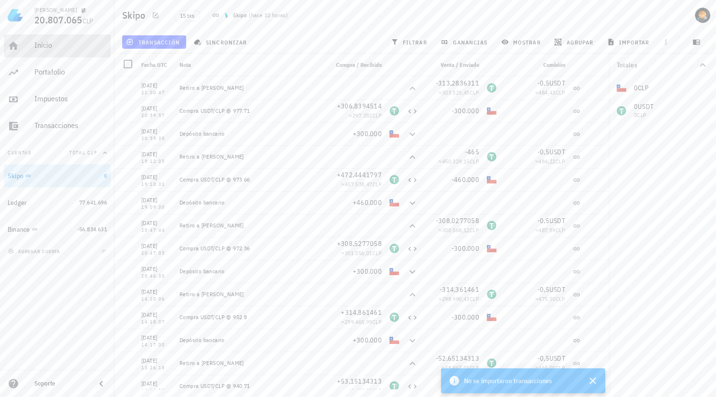
click at [68, 48] on div "Inicio" at bounding box center [70, 45] width 73 height 9
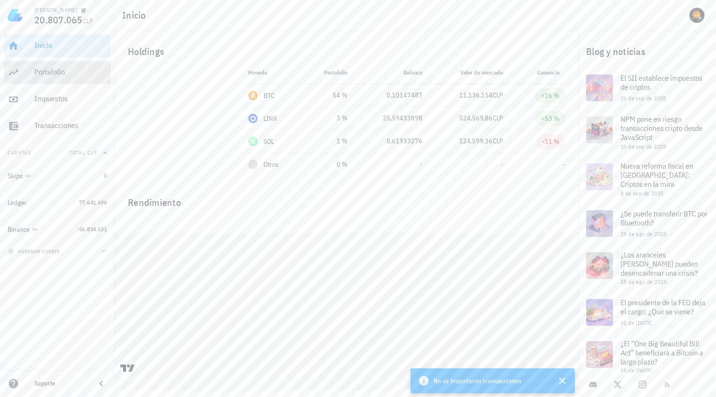
click at [47, 69] on div "Portafolio" at bounding box center [70, 71] width 73 height 9
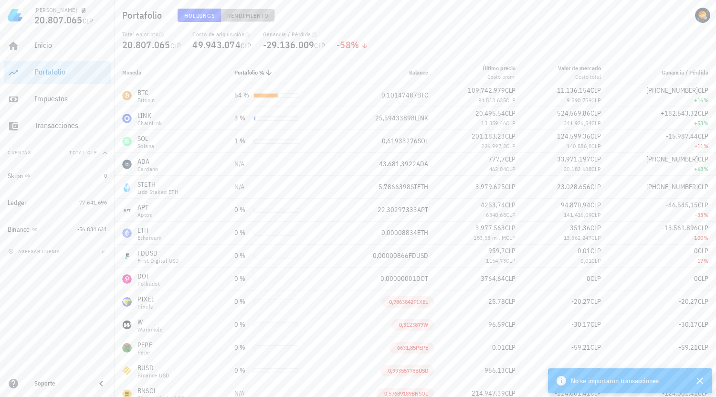
click at [256, 14] on span "Rendimiento" at bounding box center [248, 15] width 42 height 7
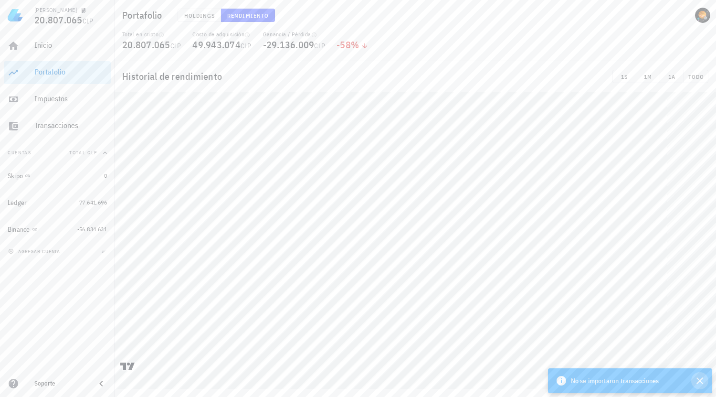
click at [699, 379] on icon "button" at bounding box center [699, 380] width 11 height 11
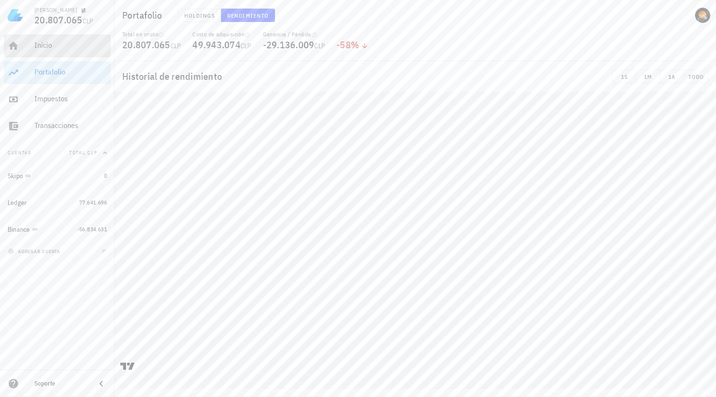
click at [34, 51] on div "Inicio" at bounding box center [70, 45] width 73 height 21
